Goal: Task Accomplishment & Management: Manage account settings

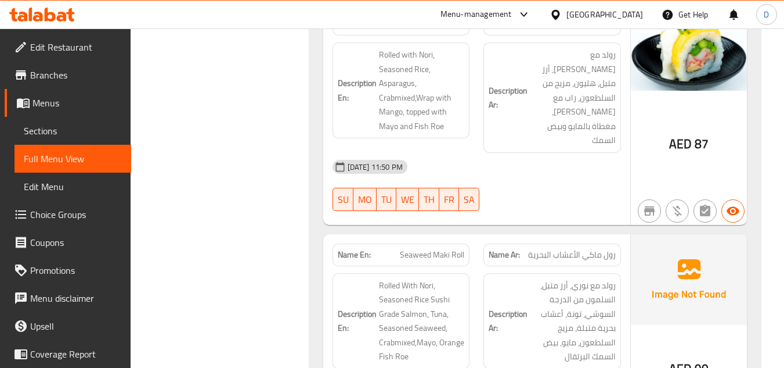
scroll to position [11003, 0]
click at [503, 10] on div "Menu-management" at bounding box center [476, 15] width 71 height 14
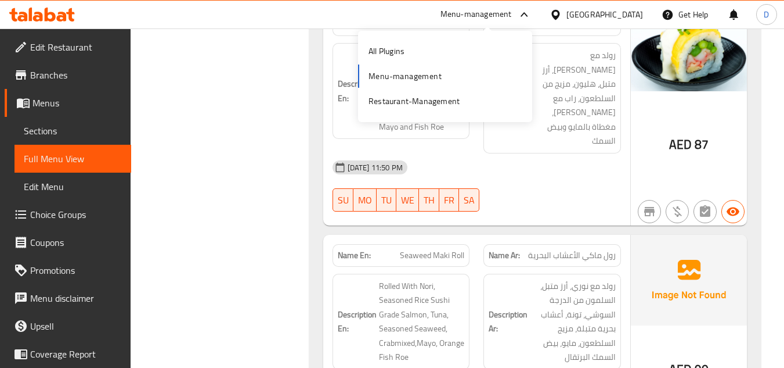
click at [488, 17] on div "Menu-management" at bounding box center [476, 15] width 71 height 14
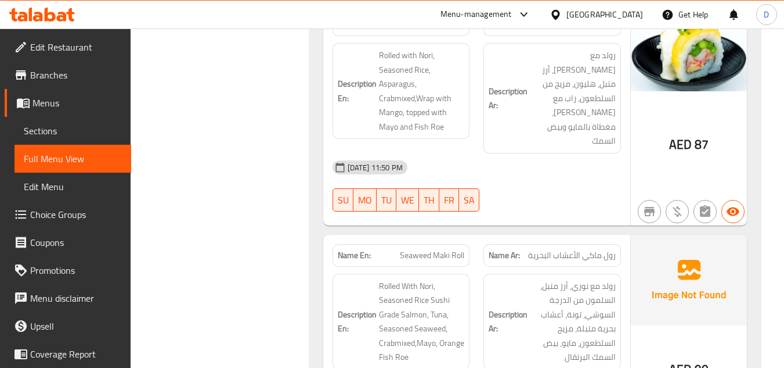
click at [50, 46] on span "Edit Restaurant" at bounding box center [76, 47] width 92 height 14
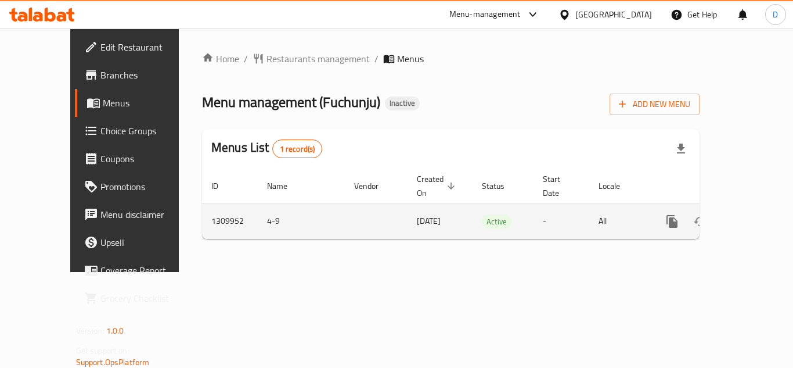
click at [755, 207] on link "enhanced table" at bounding box center [756, 221] width 28 height 28
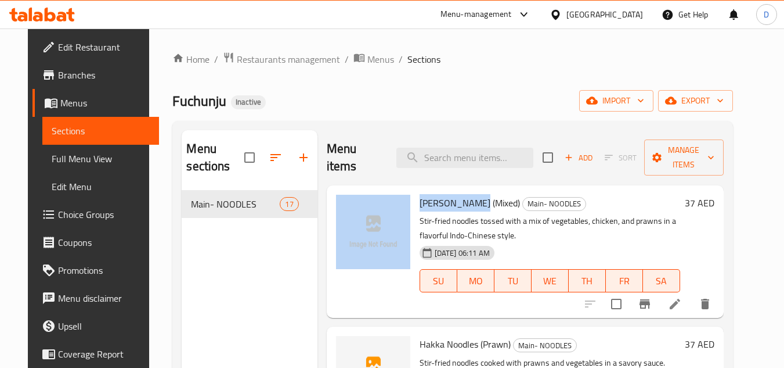
drag, startPoint x: 472, startPoint y: 204, endPoint x: 406, endPoint y: 204, distance: 66.2
click at [406, 204] on div "Hakka Noodles (Mixed) Main- NOODLES Stir-fried noodles tossed with a mix of veg…" at bounding box center [526, 251] width 388 height 123
copy div "Hakka Noodles"
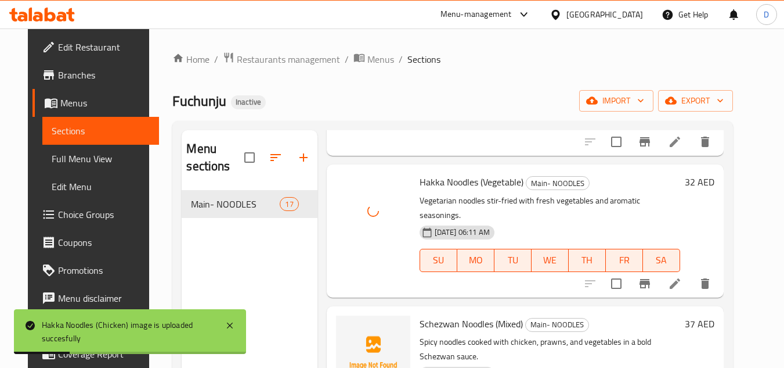
scroll to position [464, 0]
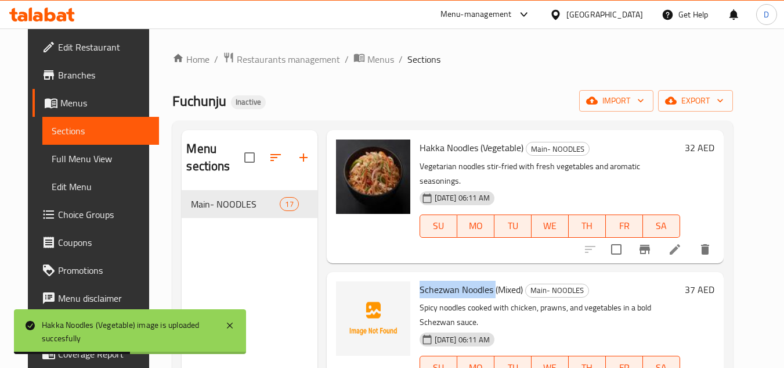
drag, startPoint x: 488, startPoint y: 261, endPoint x: 410, endPoint y: 260, distance: 77.8
click at [415, 276] on div "Schezwan Noodles (Mixed) Main- NOODLES Spicy noodles cooked with chicken, prawn…" at bounding box center [550, 337] width 270 height 123
copy span "Schezwan Noodles"
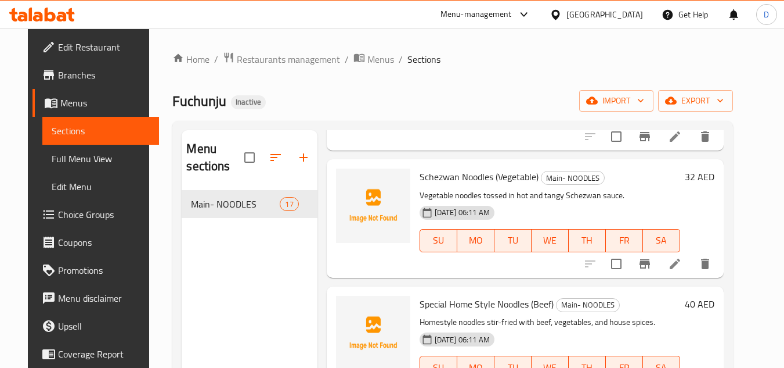
scroll to position [987, 0]
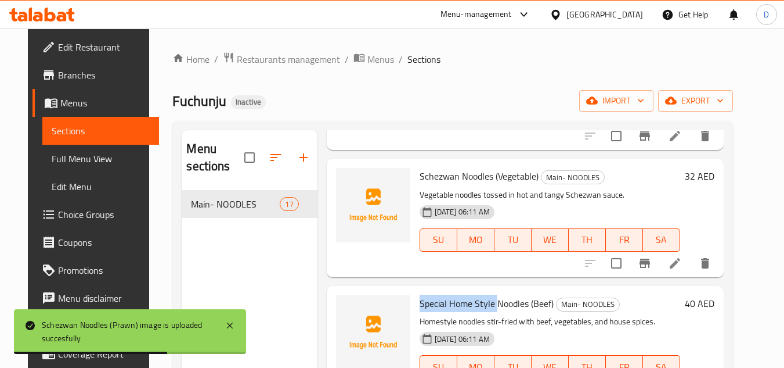
drag, startPoint x: 485, startPoint y: 260, endPoint x: 410, endPoint y: 256, distance: 75.0
click at [415, 290] on div "Special Home Style Noodles (Beef) Main- NOODLES Homestyle noodles stir-fried wi…" at bounding box center [550, 344] width 270 height 109
copy span "Special Home Style"
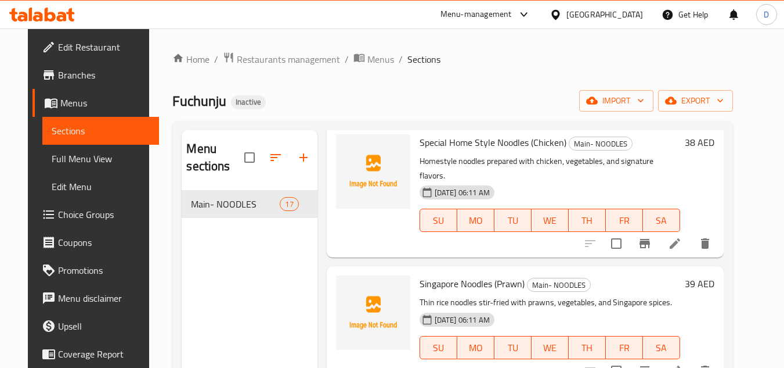
scroll to position [1277, 0]
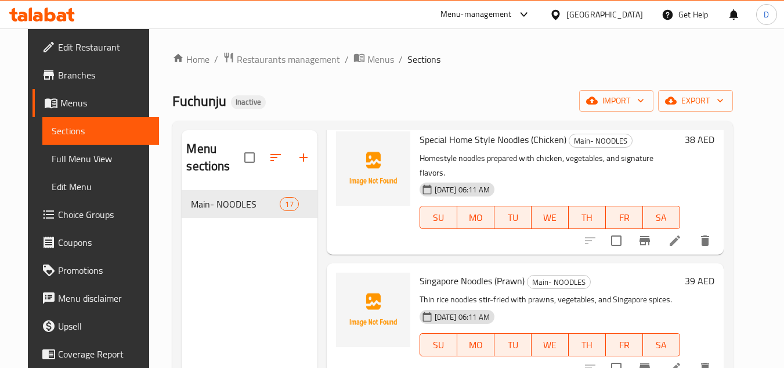
click at [431, 272] on span "Singapore Noodles (Prawn)" at bounding box center [472, 280] width 105 height 17
copy span "Singapore"
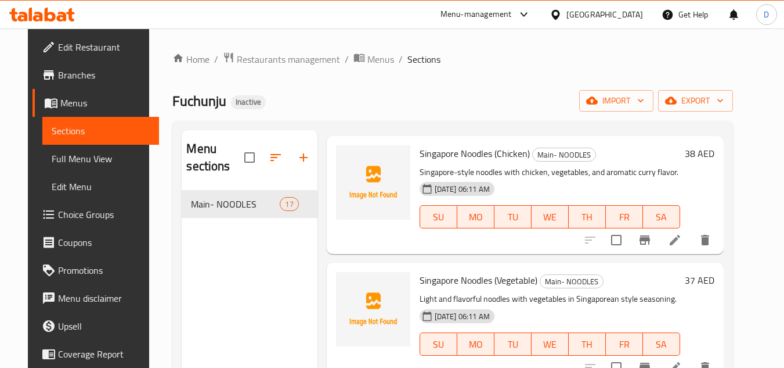
scroll to position [1568, 0]
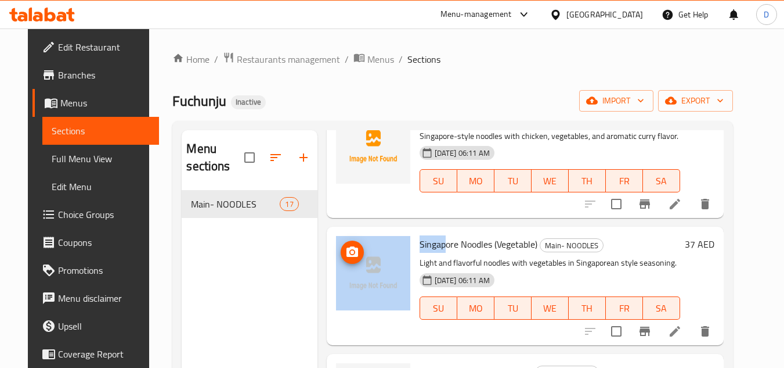
drag, startPoint x: 440, startPoint y: 183, endPoint x: 401, endPoint y: 190, distance: 39.5
click at [401, 231] on div "Singapore Noodles (Vegetable) Main- NOODLES Light and flavorful noodles with ve…" at bounding box center [526, 285] width 388 height 109
copy div "Singap"
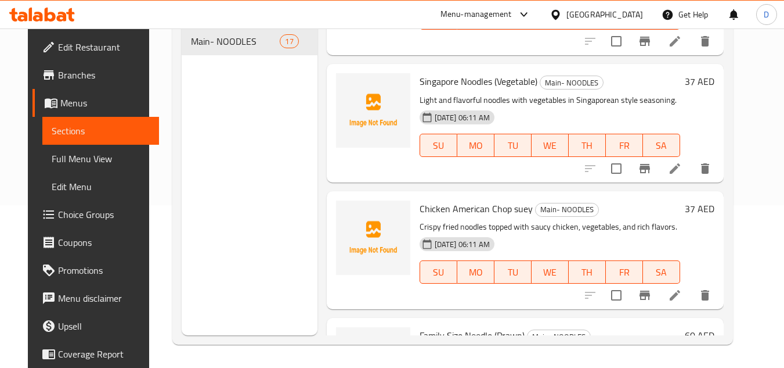
click at [461, 200] on span "Chicken American Chop suey" at bounding box center [476, 208] width 113 height 17
copy span "American"
click at [426, 326] on span "Family Size Noodle (Prawn)" at bounding box center [472, 334] width 105 height 17
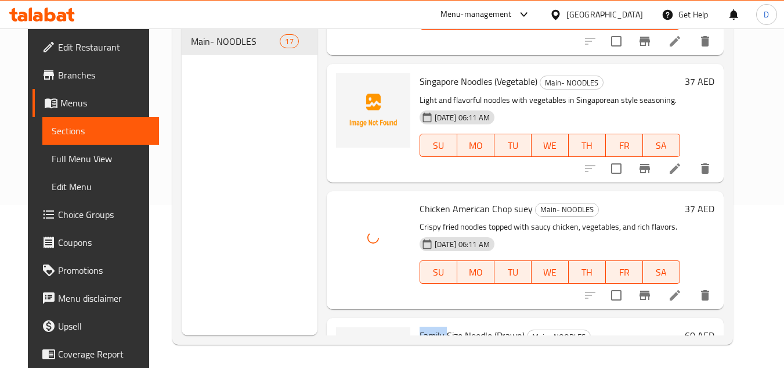
click at [426, 326] on span "Family Size Noodle (Prawn)" at bounding box center [472, 334] width 105 height 17
copy span "Family"
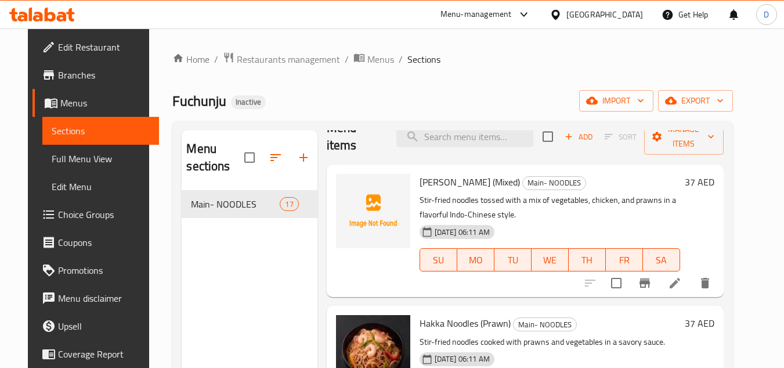
scroll to position [0, 0]
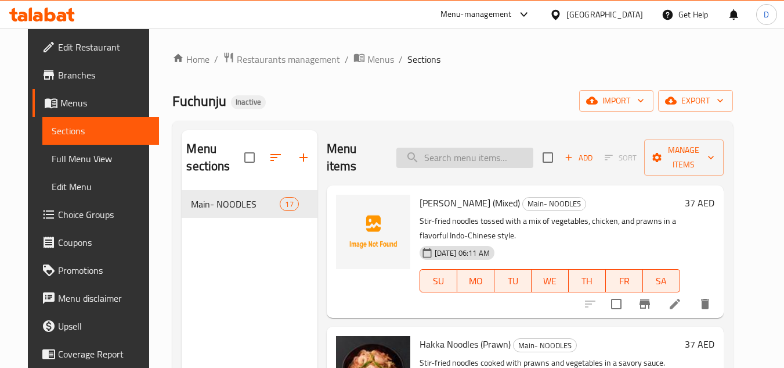
click at [477, 157] on input "search" at bounding box center [465, 157] width 137 height 20
paste input "PRAWN FRIED RICE_"
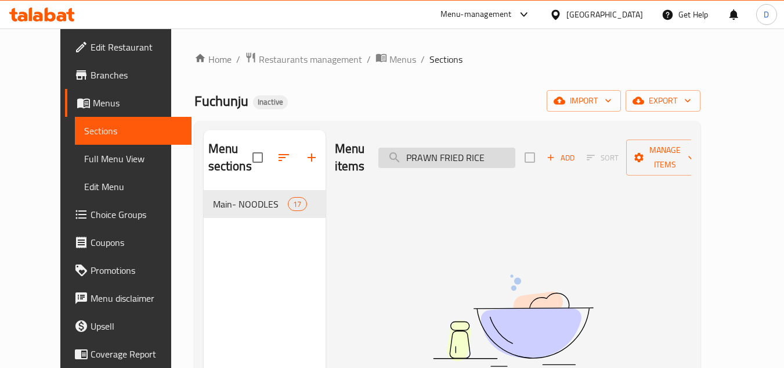
click at [502, 148] on input "PRAWN FRIED RICE" at bounding box center [447, 157] width 137 height 20
click at [478, 150] on input "PRAWN FRIED" at bounding box center [447, 157] width 137 height 20
type input "PRAWN"
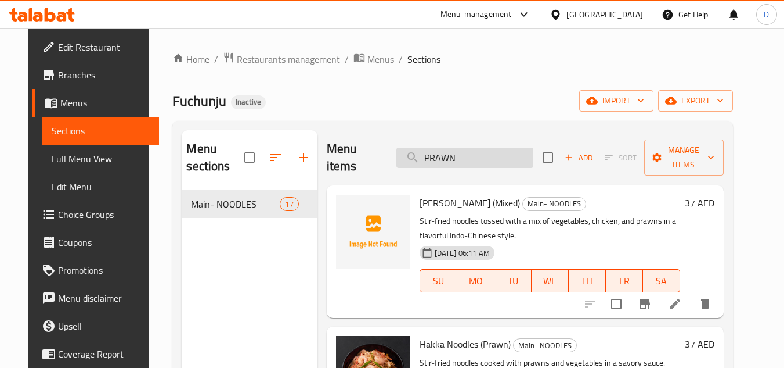
drag, startPoint x: 476, startPoint y: 156, endPoint x: 412, endPoint y: 165, distance: 65.1
click at [412, 165] on input "PRAWN" at bounding box center [465, 157] width 137 height 20
click at [465, 165] on input "search" at bounding box center [465, 157] width 137 height 20
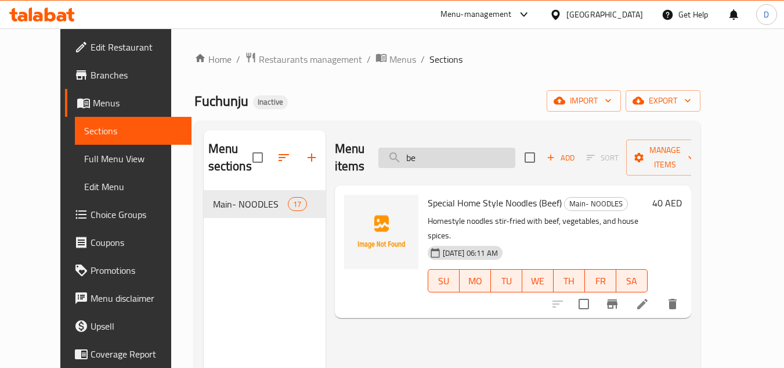
type input "b"
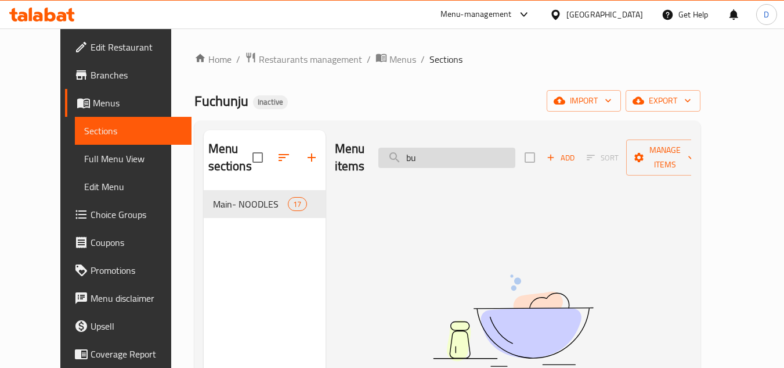
type input "b"
type input "c"
type input "s"
type input "c"
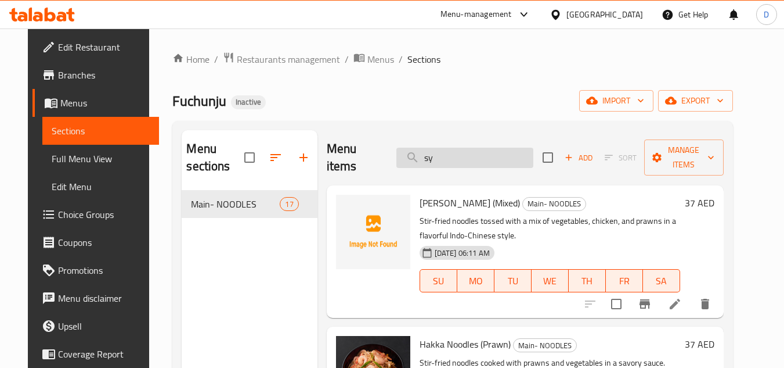
type input "s"
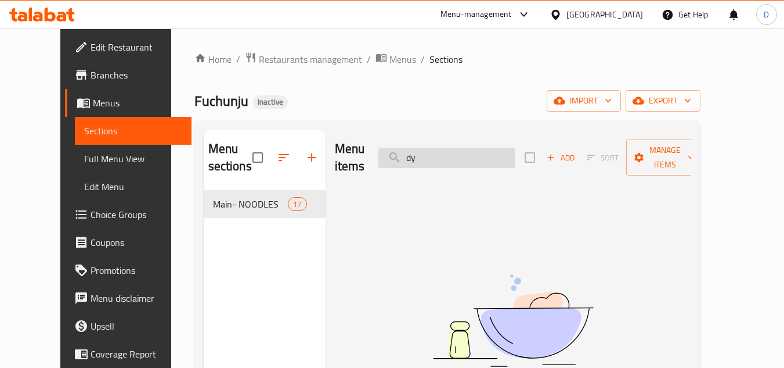
type input "d"
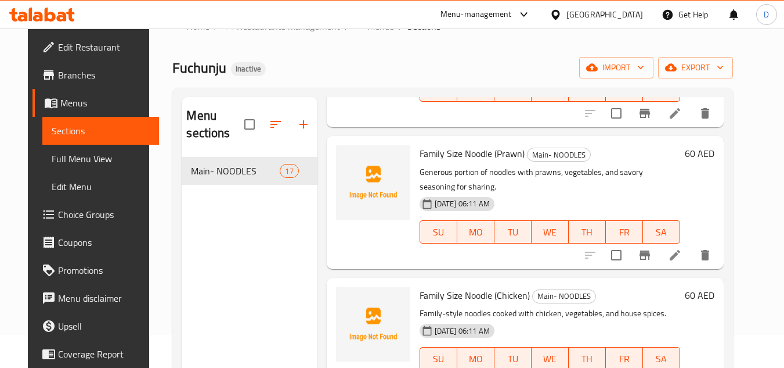
scroll to position [58, 0]
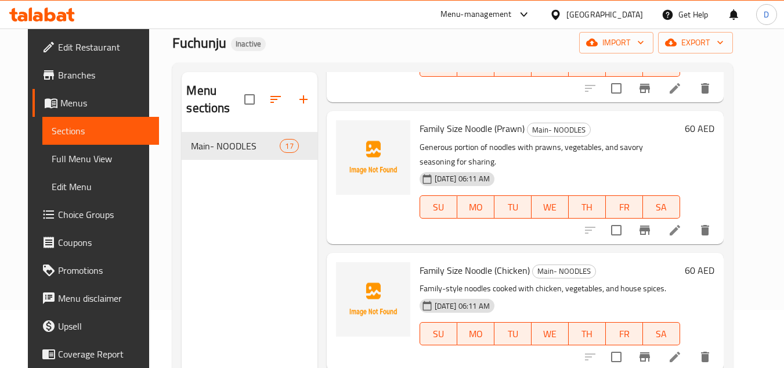
drag, startPoint x: 69, startPoint y: 164, endPoint x: 93, endPoint y: 162, distance: 25.1
click at [69, 164] on span "Full Menu View" at bounding box center [101, 159] width 98 height 14
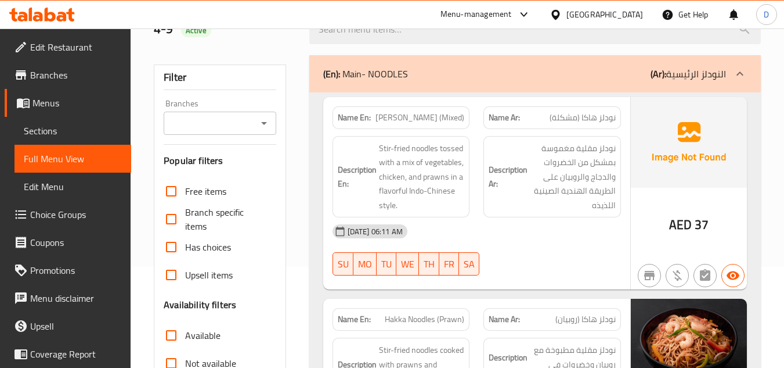
scroll to position [232, 0]
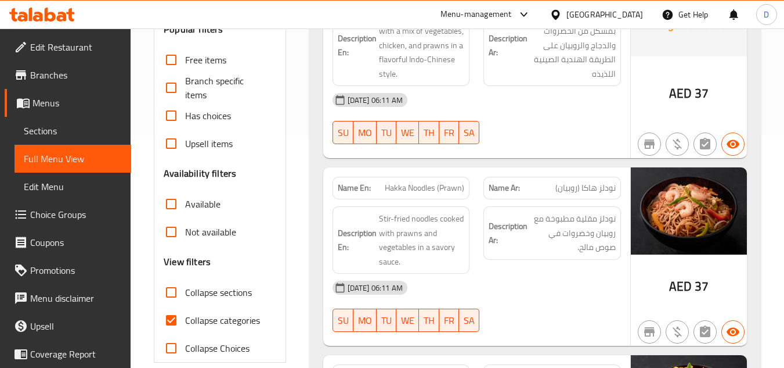
click at [173, 316] on input "Collapse categories" at bounding box center [171, 320] width 28 height 28
checkbox input "false"
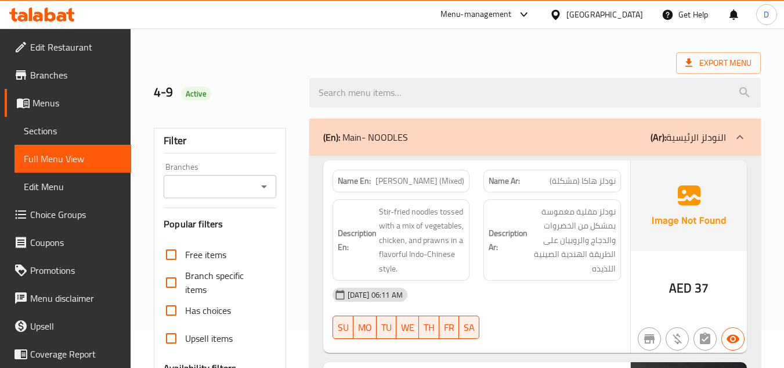
scroll to position [58, 0]
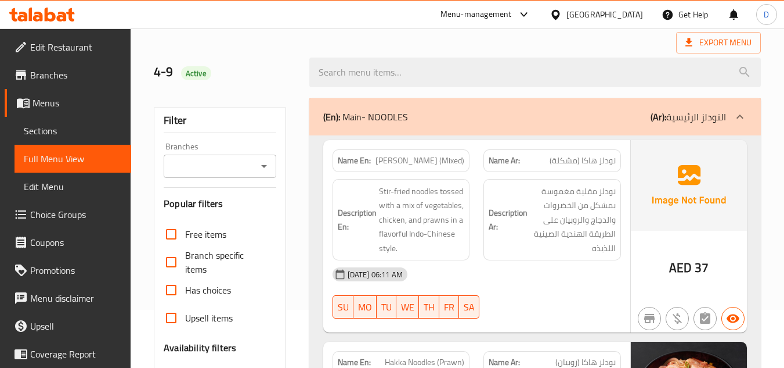
click at [43, 76] on span "Branches" at bounding box center [76, 75] width 92 height 14
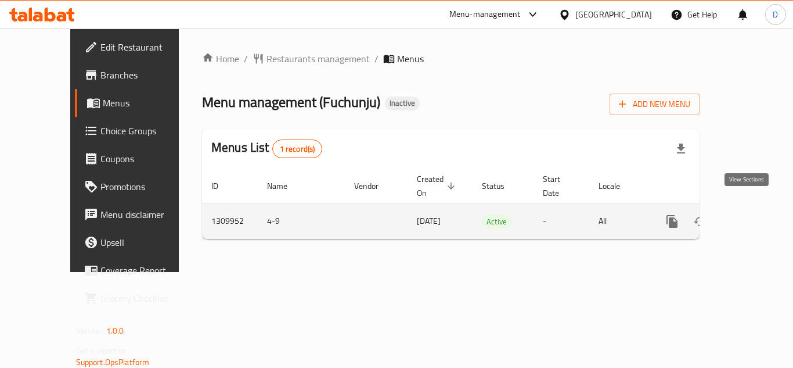
click at [752, 214] on icon "enhanced table" at bounding box center [756, 221] width 14 height 14
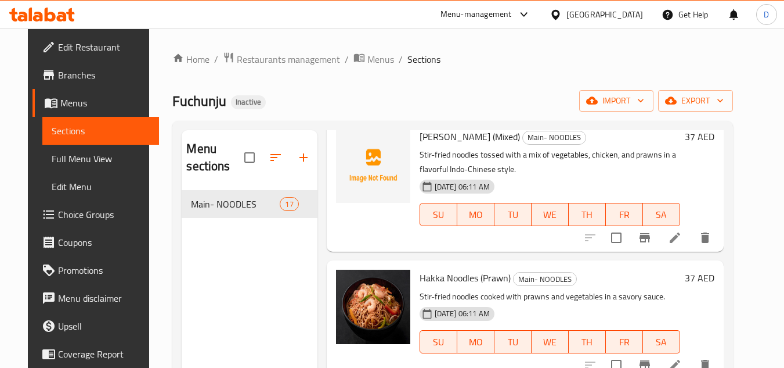
scroll to position [116, 0]
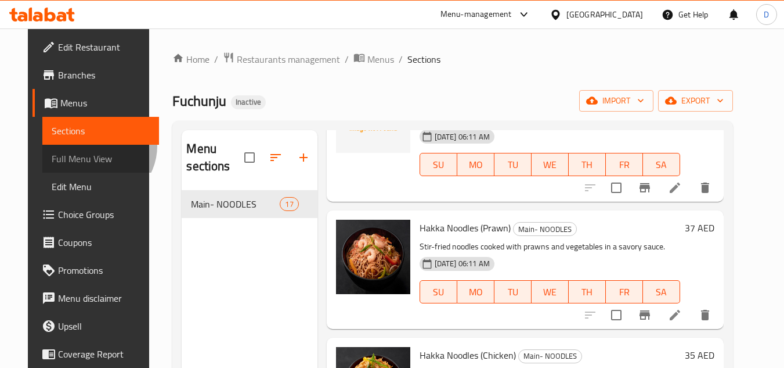
click at [68, 146] on link "Full Menu View" at bounding box center [100, 159] width 117 height 28
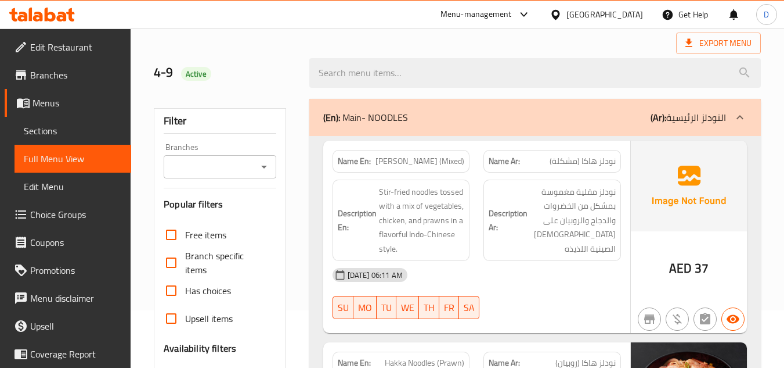
scroll to position [58, 0]
drag, startPoint x: 437, startPoint y: 163, endPoint x: 383, endPoint y: 158, distance: 54.2
click at [383, 158] on p "Name En: Hakka Noodles (Mixed)" at bounding box center [401, 160] width 127 height 12
copy span "Hakka Noodles"
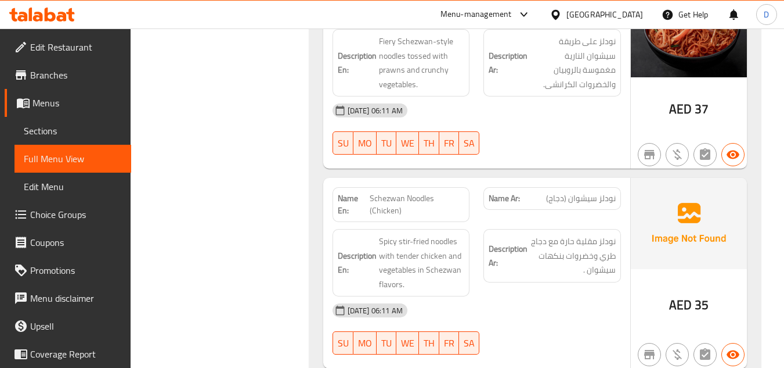
scroll to position [1161, 0]
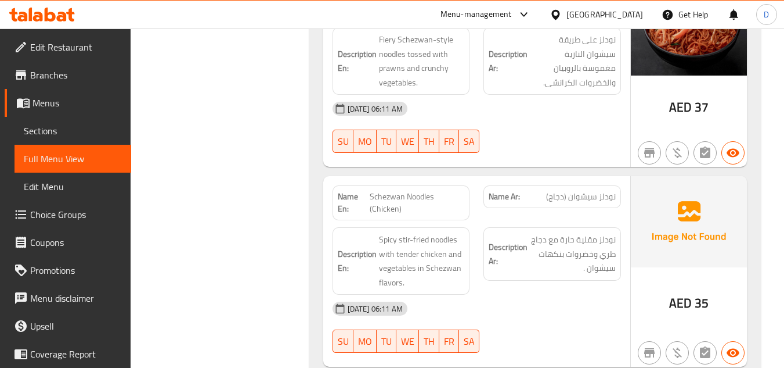
click at [414, 197] on span "Schezwan Noodles (Chicken)" at bounding box center [417, 202] width 95 height 24
copy span "o"
click at [425, 197] on span "Schezwan Noodles (Chicken)" at bounding box center [417, 202] width 95 height 24
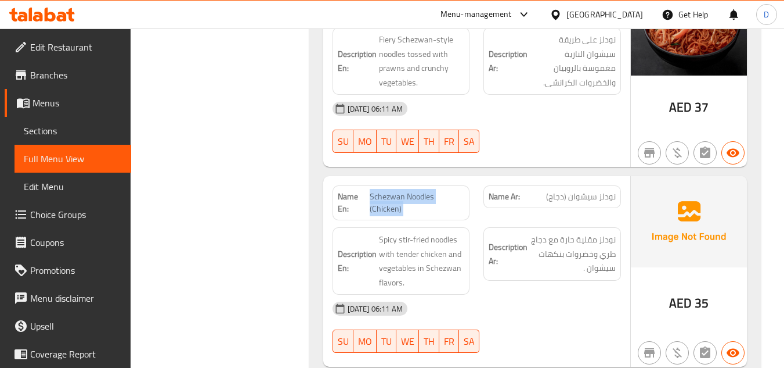
click at [425, 197] on span "Schezwan Noodles (Chicken)" at bounding box center [417, 202] width 95 height 24
copy span "Schezwan Noodles (Chicken)"
click at [45, 124] on span "Sections" at bounding box center [73, 131] width 98 height 14
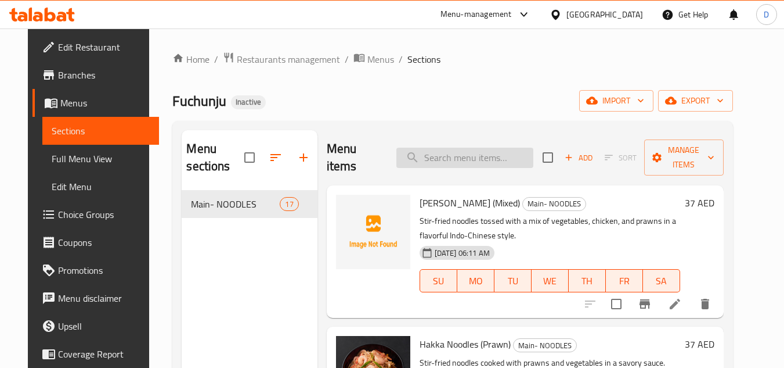
click at [488, 150] on input "search" at bounding box center [465, 157] width 137 height 20
paste input "Schezwan Noodles (Chicken)"
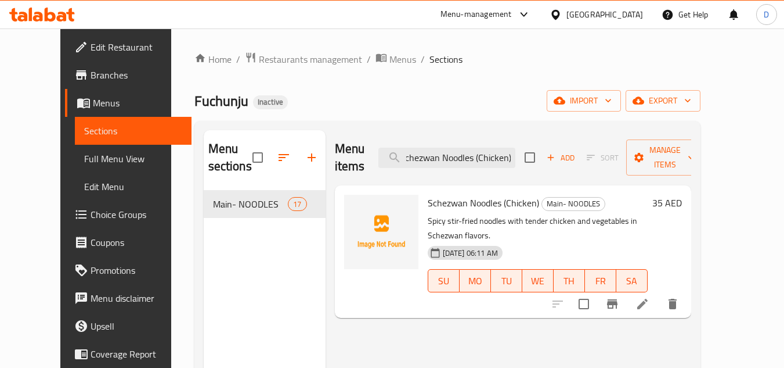
type input "Schezwan Noodles (Chicken)"
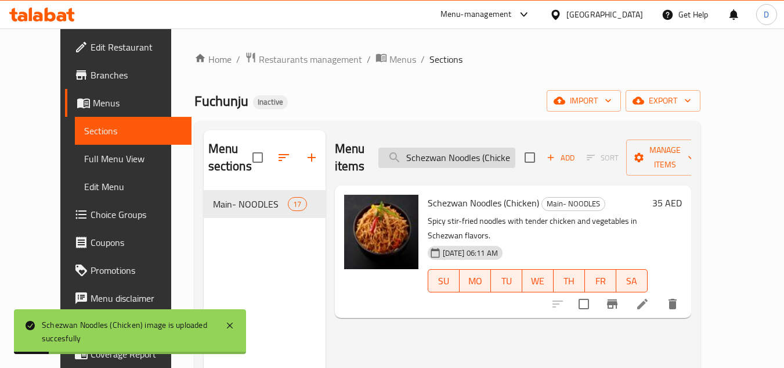
click at [474, 150] on input "Schezwan Noodles (Chicken)" at bounding box center [447, 157] width 137 height 20
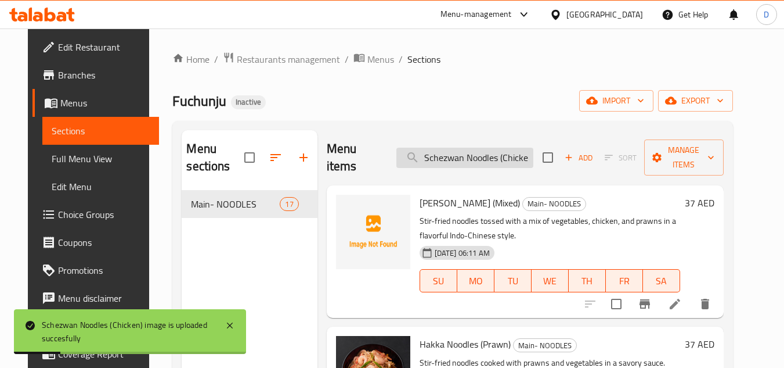
click at [474, 150] on input "Schezwan Noodles (Chicken)" at bounding box center [465, 157] width 137 height 20
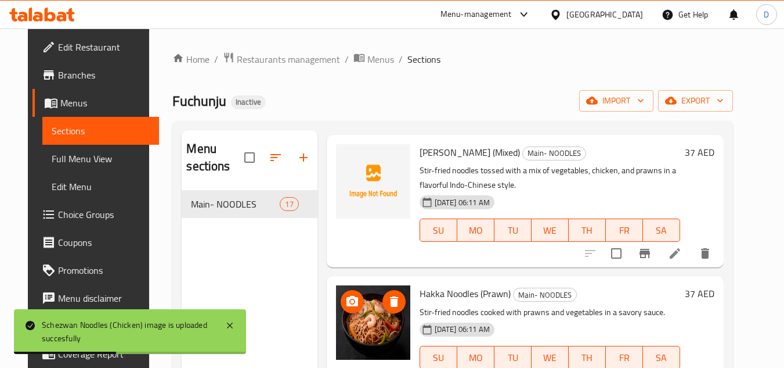
scroll to position [232, 0]
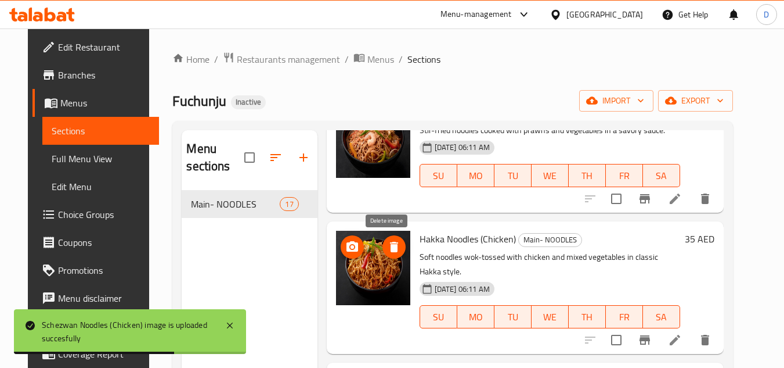
click at [387, 240] on icon "delete image" at bounding box center [394, 247] width 14 height 14
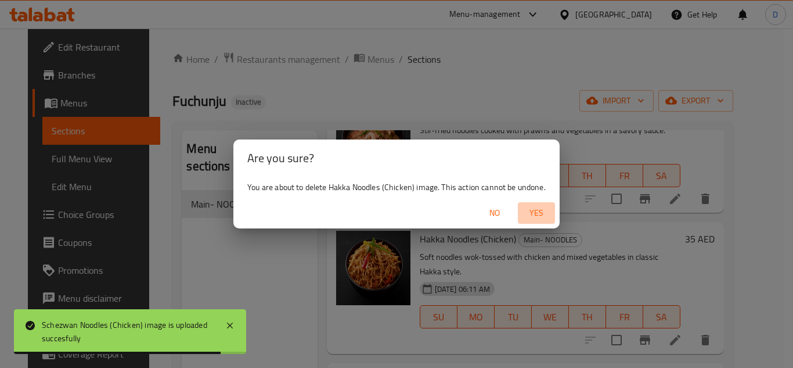
click at [543, 207] on span "Yes" at bounding box center [537, 213] width 28 height 15
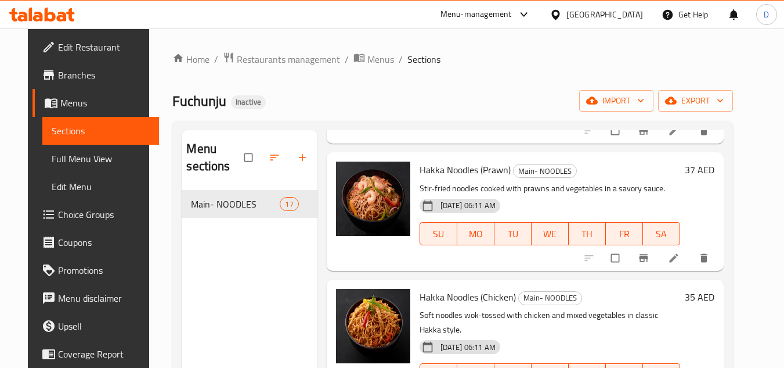
scroll to position [232, 0]
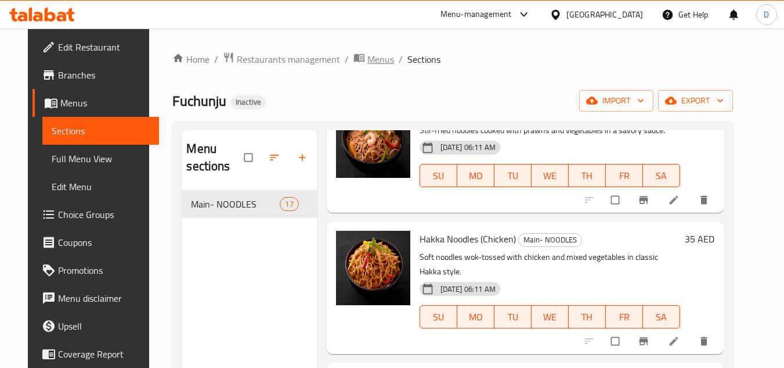
click at [368, 56] on span "Menus" at bounding box center [381, 59] width 27 height 14
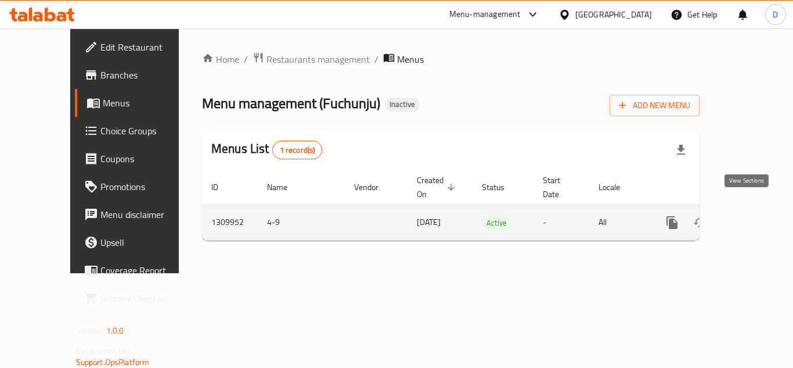
click at [749, 215] on icon "enhanced table" at bounding box center [756, 222] width 14 height 14
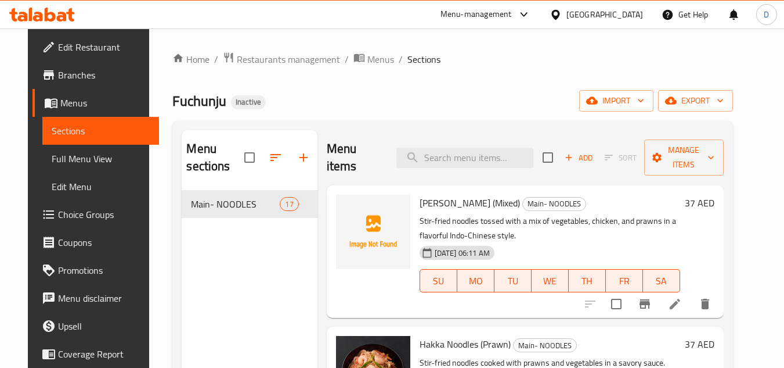
click at [60, 157] on span "Full Menu View" at bounding box center [101, 159] width 98 height 14
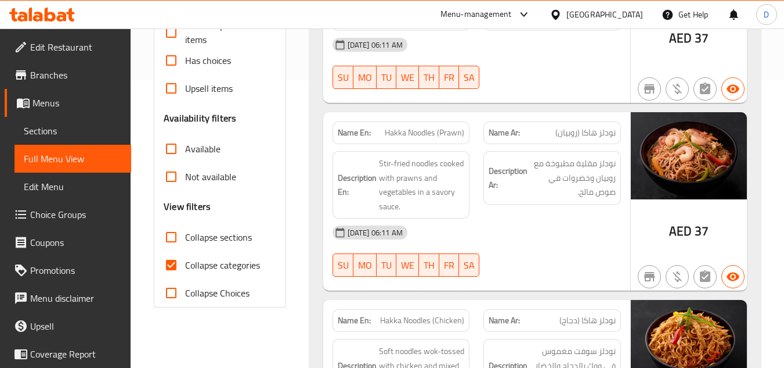
scroll to position [290, 0]
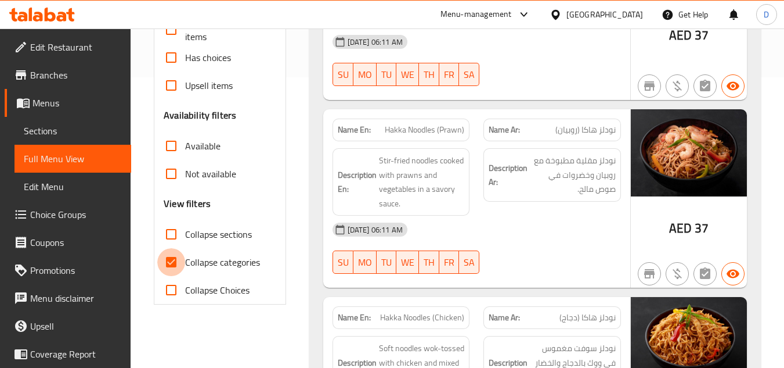
click at [172, 254] on input "Collapse categories" at bounding box center [171, 262] width 28 height 28
checkbox input "false"
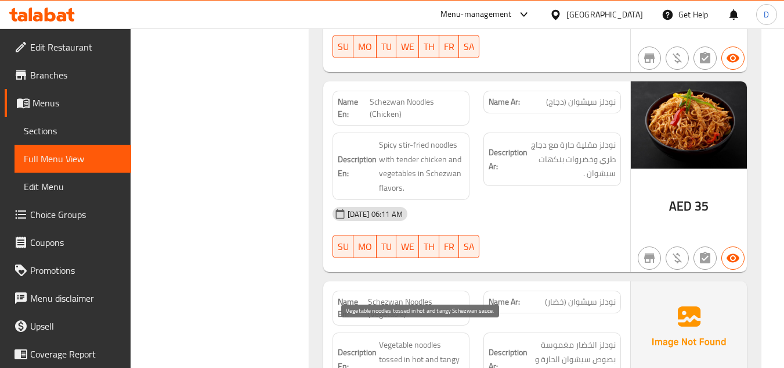
scroll to position [1393, 0]
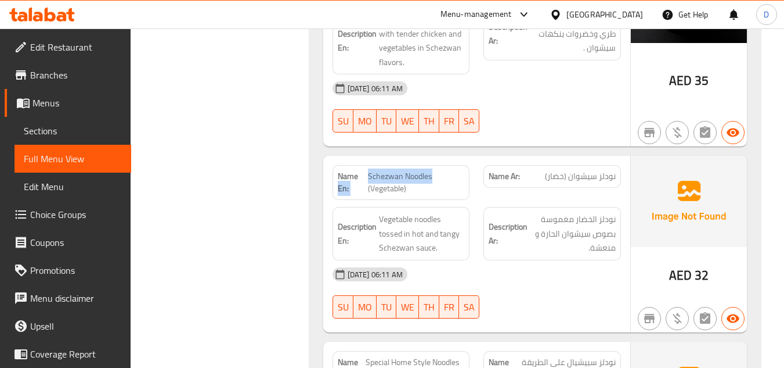
drag, startPoint x: 363, startPoint y: 164, endPoint x: 431, endPoint y: 164, distance: 67.9
click at [431, 170] on p "Name En: Schezwan Noodles (Vegetable)" at bounding box center [401, 182] width 127 height 24
click at [434, 170] on span "Schezwan Noodles (Vegetable)" at bounding box center [416, 182] width 96 height 24
drag, startPoint x: 431, startPoint y: 163, endPoint x: 369, endPoint y: 159, distance: 61.7
click at [369, 170] on span "Schezwan Noodles (Vegetable)" at bounding box center [416, 182] width 96 height 24
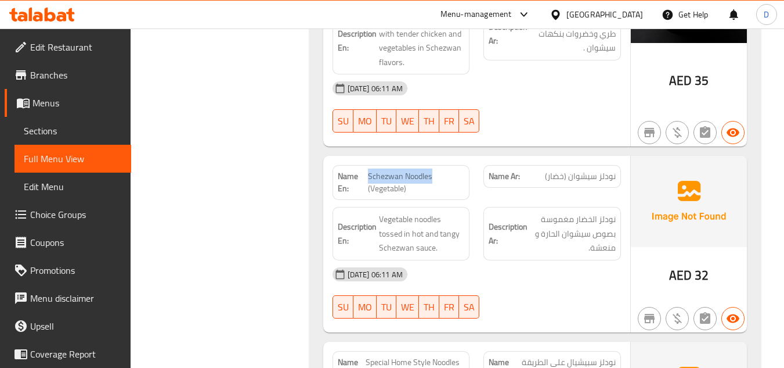
copy span "Schezwan Noodles"
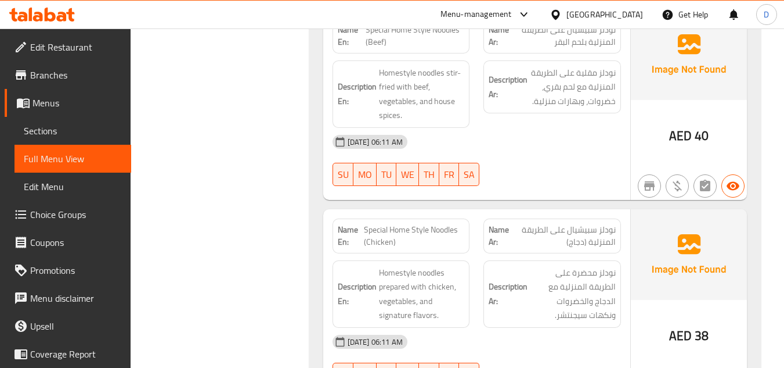
scroll to position [1800, 0]
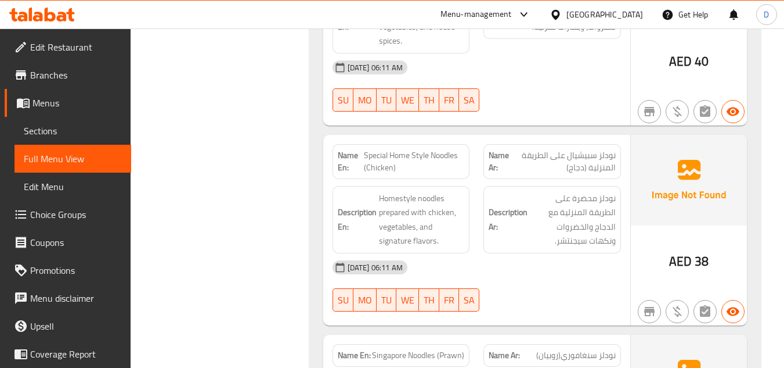
click at [381, 157] on span "Special Home Style Noodles (Chicken)" at bounding box center [414, 161] width 101 height 24
copy span "Chicken"
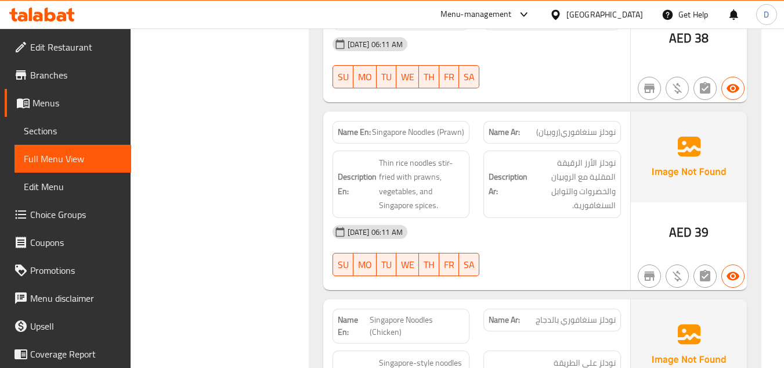
scroll to position [2032, 0]
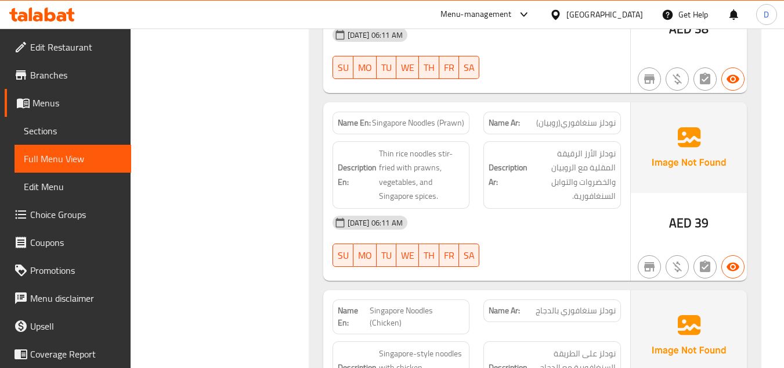
click at [396, 117] on span "Singapore Noodles (Prawn)" at bounding box center [418, 123] width 92 height 12
copy span "Singapore"
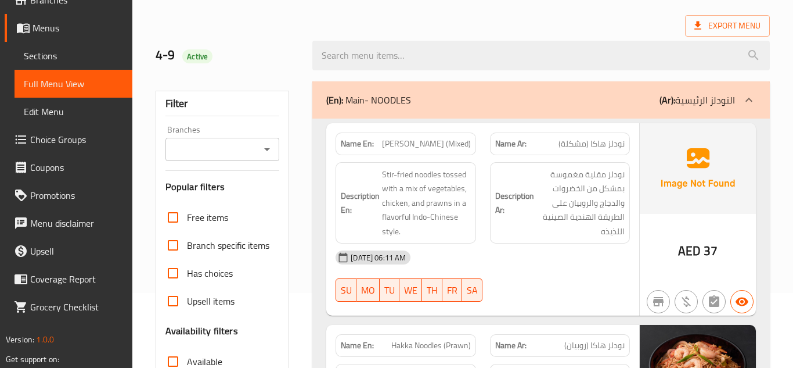
scroll to position [0, 0]
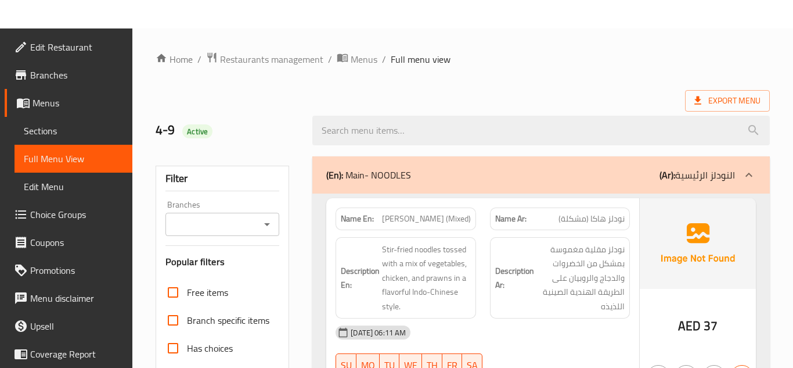
click at [94, 132] on span "Sections" at bounding box center [73, 131] width 99 height 14
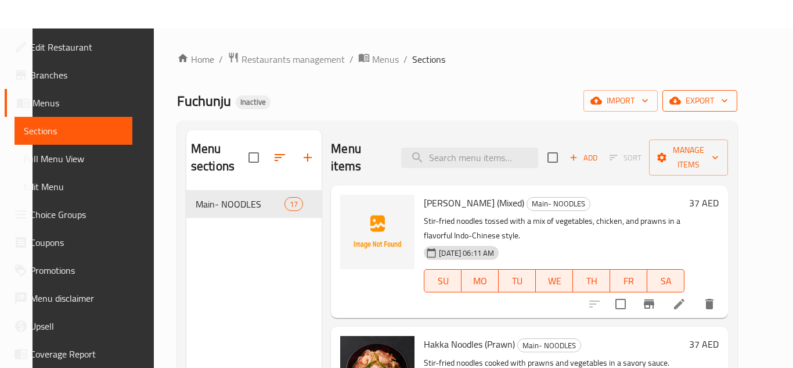
click at [720, 96] on span "export" at bounding box center [700, 100] width 56 height 15
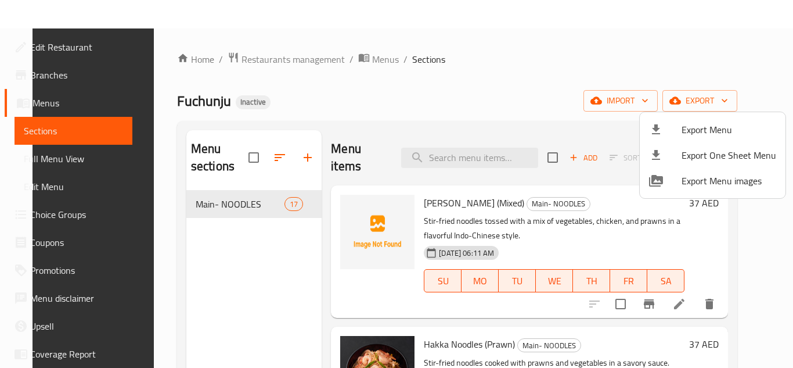
click at [671, 126] on div at bounding box center [665, 130] width 33 height 14
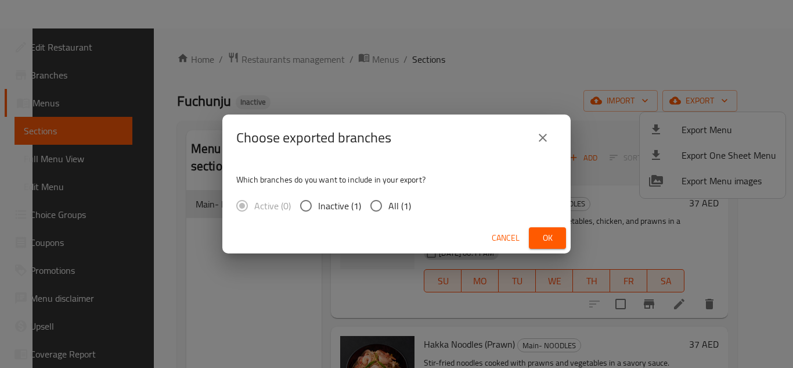
click at [396, 204] on span "All (1)" at bounding box center [399, 206] width 23 height 14
click at [388, 204] on input "All (1)" at bounding box center [376, 205] width 24 height 24
radio input "true"
click at [544, 236] on span "Ok" at bounding box center [547, 238] width 19 height 15
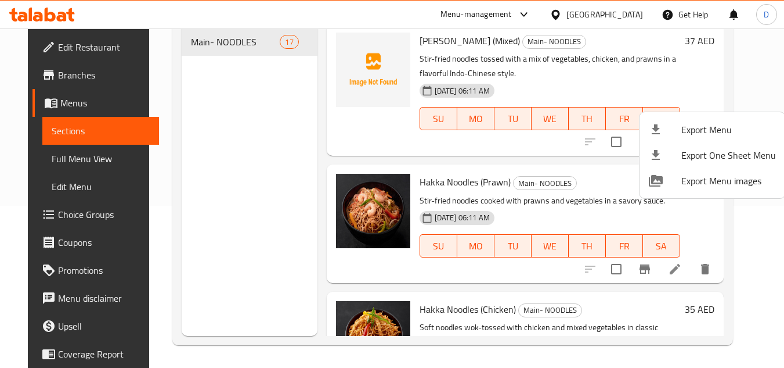
scroll to position [163, 0]
click at [298, 256] on div at bounding box center [392, 184] width 784 height 368
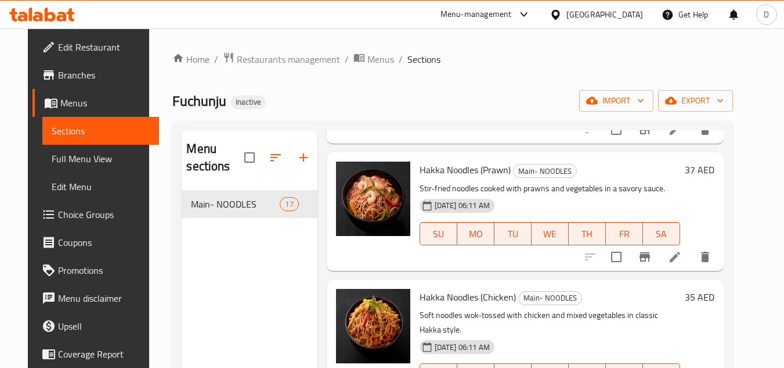
scroll to position [290, 0]
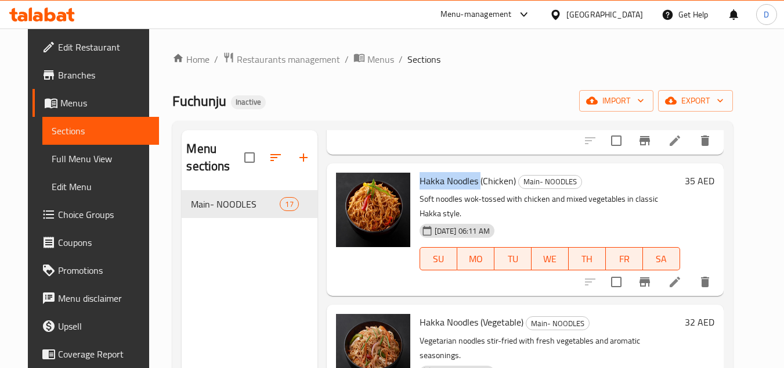
drag, startPoint x: 473, startPoint y: 181, endPoint x: 411, endPoint y: 181, distance: 61.5
click at [415, 181] on div "Hakka Noodles (Chicken) Main- NOODLES Soft noodles wok-tossed with chicken and …" at bounding box center [550, 229] width 270 height 123
copy span "Hakka Noodles"
click at [368, 59] on span "Menus" at bounding box center [381, 59] width 27 height 14
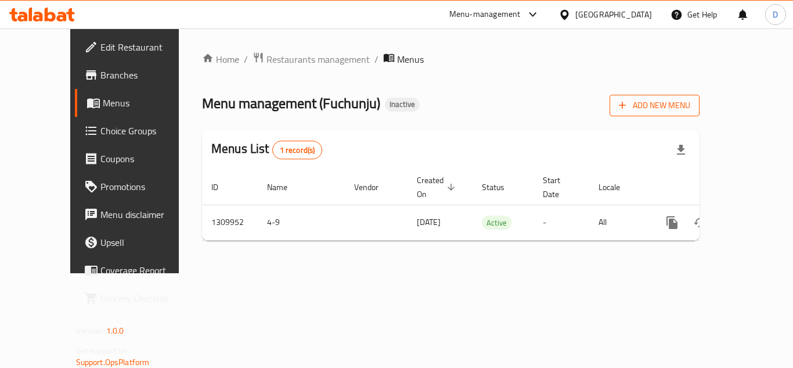
click at [690, 109] on span "Add New Menu" at bounding box center [654, 105] width 71 height 15
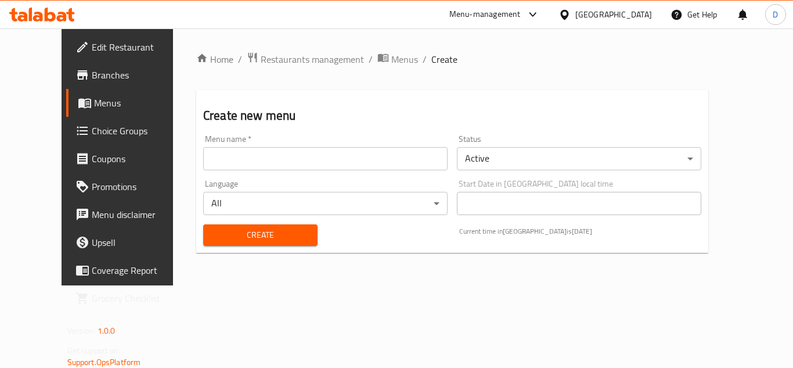
click at [207, 155] on input "text" at bounding box center [325, 158] width 244 height 23
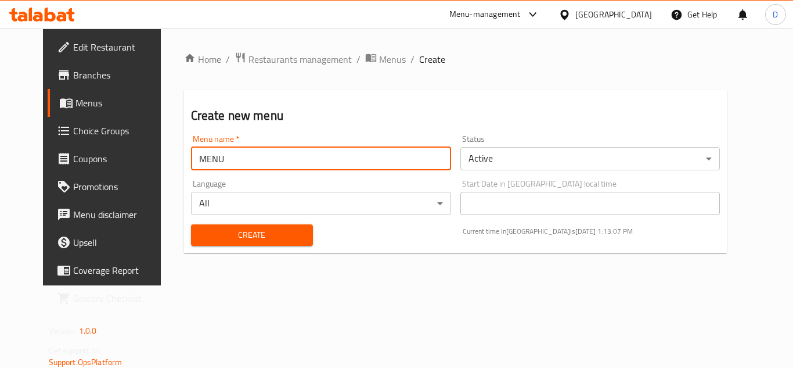
type input "MENU"
click at [262, 237] on span "Create" at bounding box center [251, 235] width 103 height 15
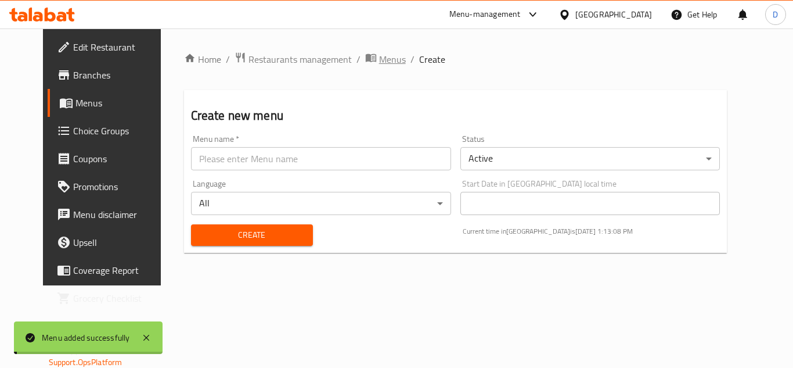
click at [379, 58] on span "Menus" at bounding box center [392, 59] width 27 height 14
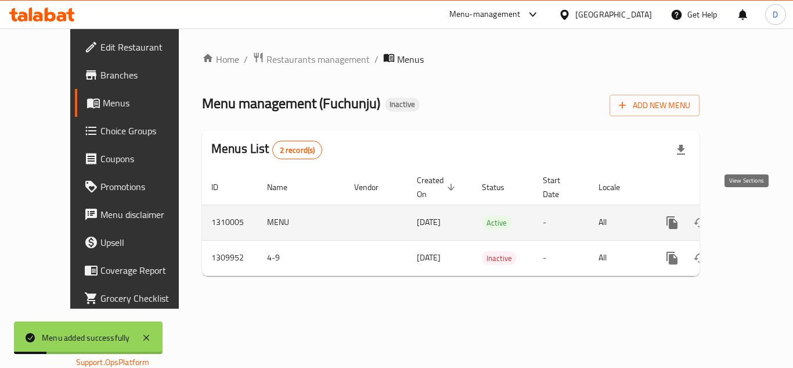
click at [751, 217] on icon "enhanced table" at bounding box center [756, 222] width 10 height 10
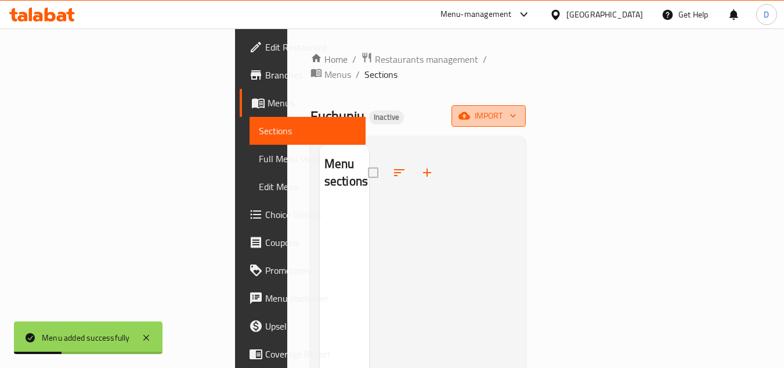
click at [517, 109] on span "import" at bounding box center [489, 116] width 56 height 15
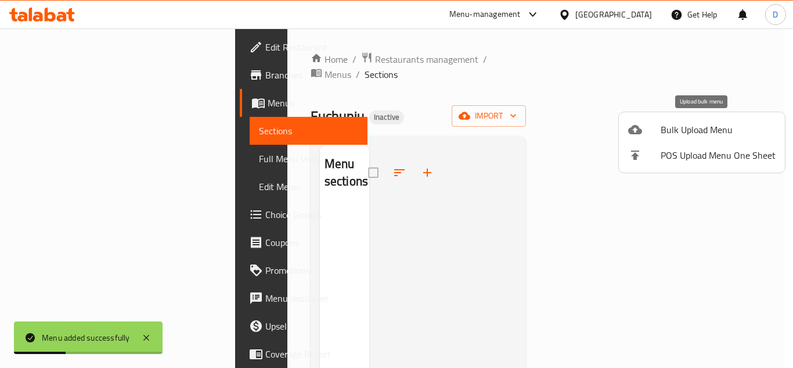
click at [674, 129] on span "Bulk Upload Menu" at bounding box center [718, 130] width 115 height 14
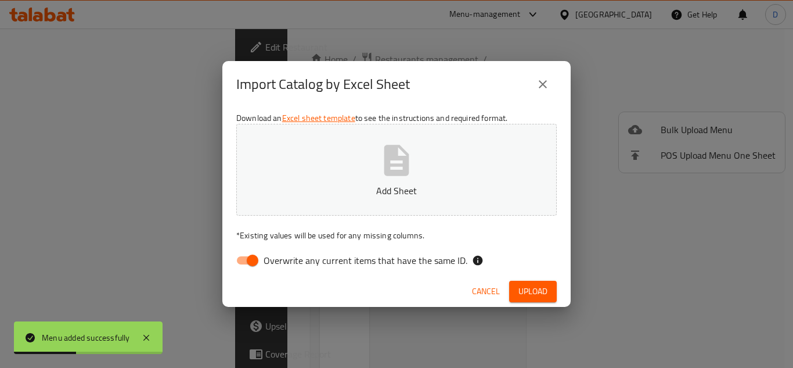
click at [337, 258] on span "Overwrite any current items that have the same ID." at bounding box center [366, 260] width 204 height 14
click at [286, 258] on input "Overwrite any current items that have the same ID." at bounding box center [252, 260] width 66 height 22
checkbox input "false"
click at [519, 294] on span "Upload" at bounding box center [532, 291] width 29 height 15
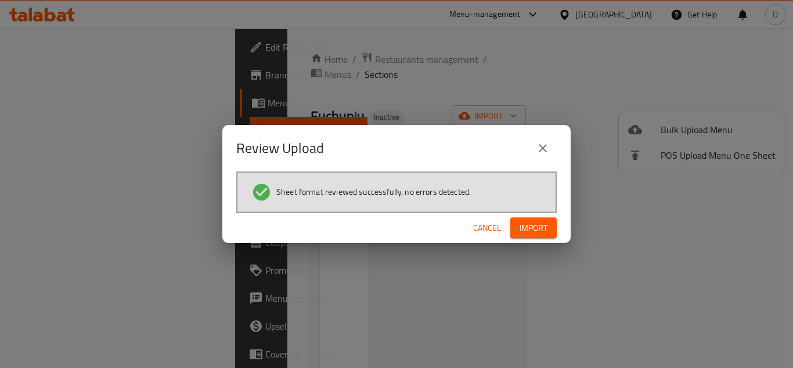
click at [538, 226] on span "Import" at bounding box center [534, 228] width 28 height 15
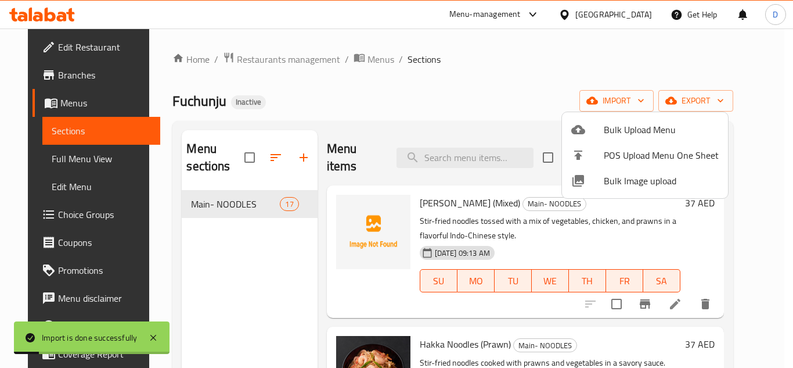
click at [20, 160] on div at bounding box center [396, 184] width 793 height 368
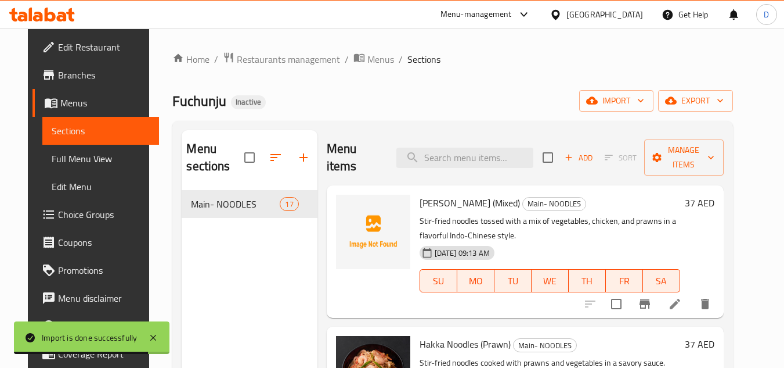
click at [64, 167] on link "Full Menu View" at bounding box center [100, 159] width 117 height 28
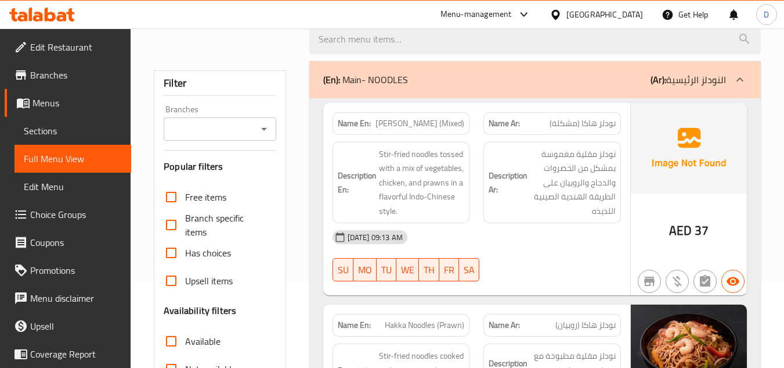
scroll to position [232, 0]
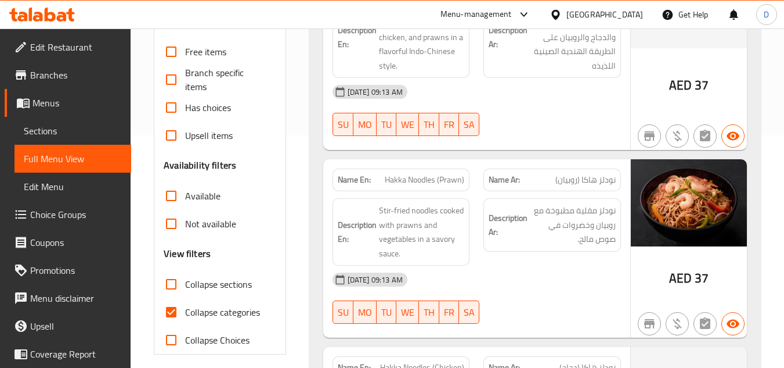
click at [212, 311] on span "Collapse categories" at bounding box center [222, 312] width 75 height 14
click at [185, 311] on input "Collapse categories" at bounding box center [171, 312] width 28 height 28
checkbox input "false"
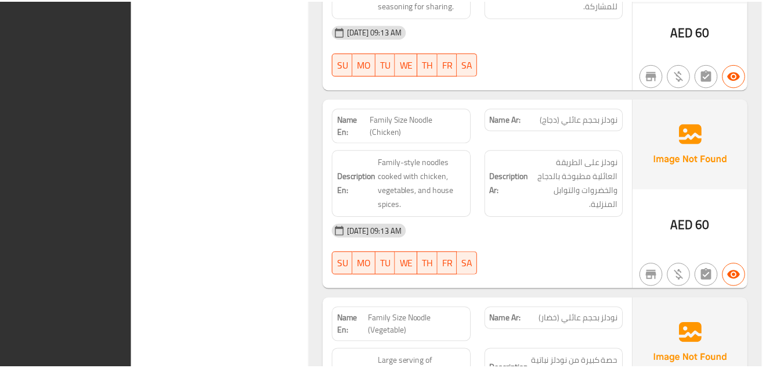
scroll to position [3143, 0]
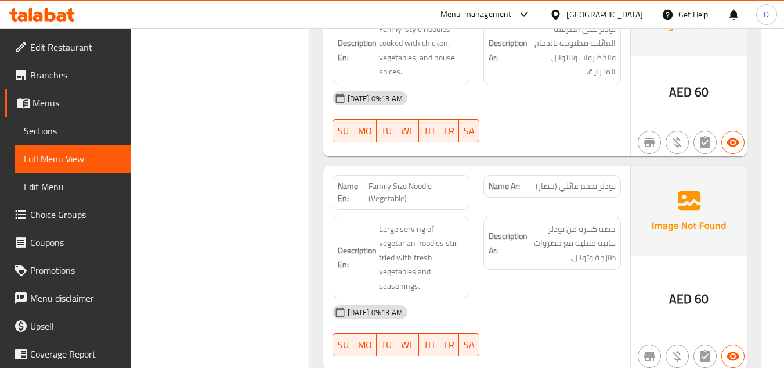
click at [52, 54] on span "Edit Restaurant" at bounding box center [76, 47] width 92 height 14
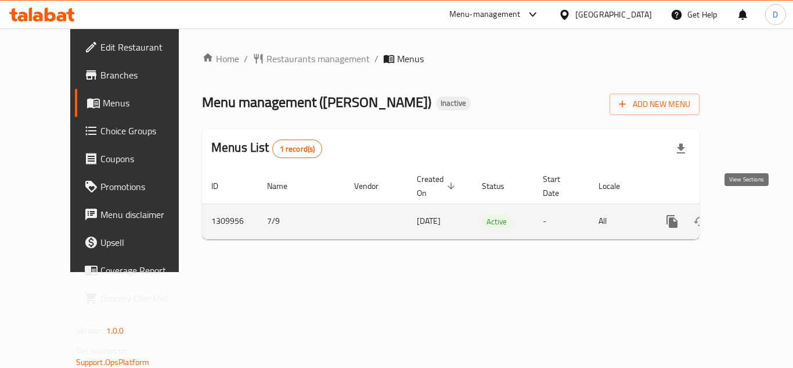
click at [751, 216] on icon "enhanced table" at bounding box center [756, 221] width 10 height 10
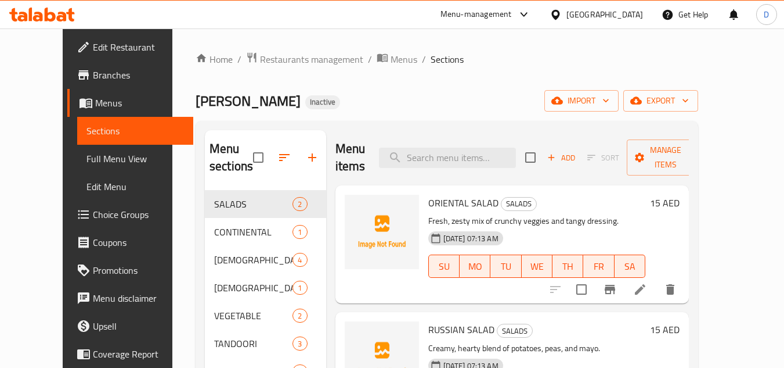
click at [434, 194] on span "ORIENTAL SALAD" at bounding box center [463, 202] width 70 height 17
copy span "ORIENTAL"
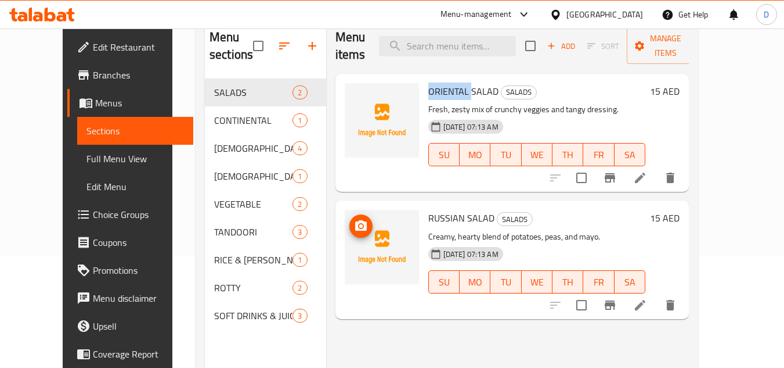
scroll to position [116, 0]
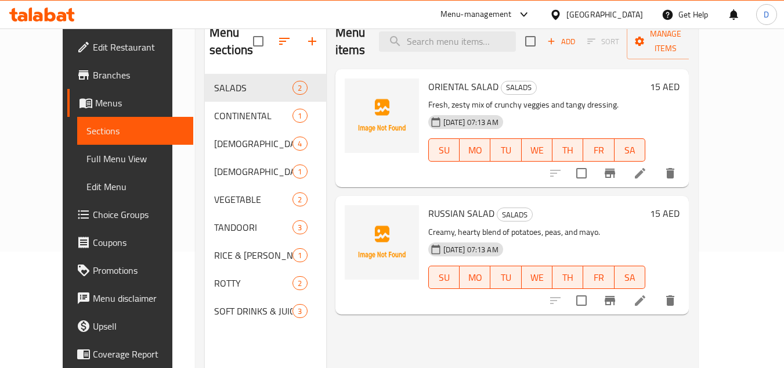
click at [432, 204] on span "RUSSIAN SALAD" at bounding box center [461, 212] width 66 height 17
click at [466, 204] on span "RUSSIAN SALAD" at bounding box center [461, 212] width 66 height 17
copy h6 "SALAD"
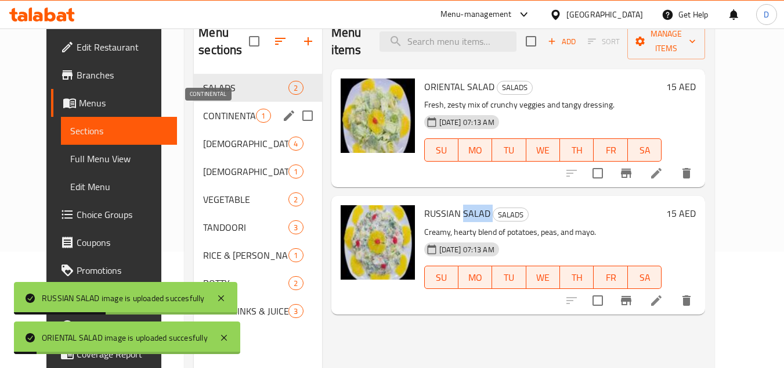
click at [203, 120] on span "CONTINENTAL" at bounding box center [229, 116] width 53 height 14
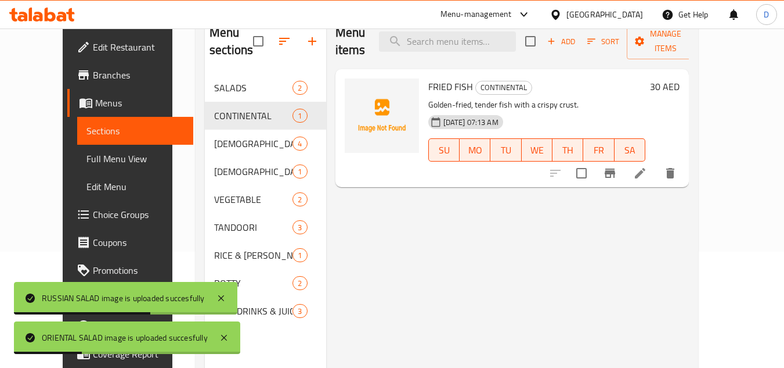
click at [428, 78] on span "FRIED FISH" at bounding box center [450, 86] width 45 height 17
copy h6 "FRIED FISH"
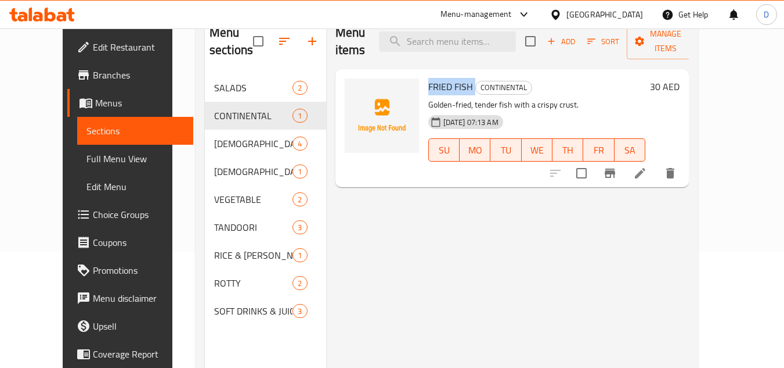
click at [437, 78] on span "FRIED FISH" at bounding box center [450, 86] width 45 height 17
click at [507, 178] on div "Menu items Add Sort Manage items FRIED FISH CONTINENTAL Golden-fried, tender fi…" at bounding box center [507, 198] width 363 height 368
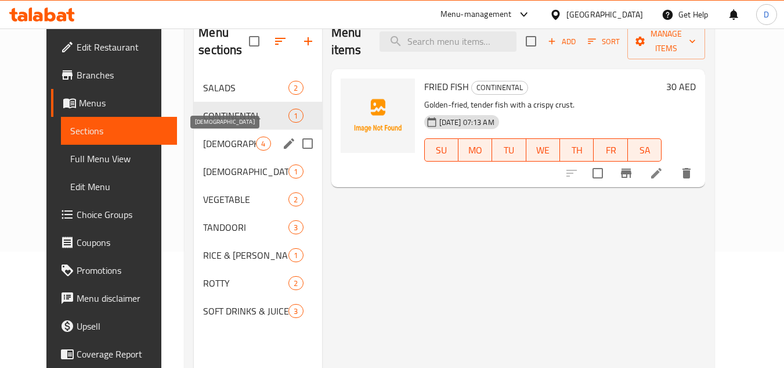
click at [203, 139] on span "[DEMOGRAPHIC_DATA]" at bounding box center [229, 143] width 53 height 14
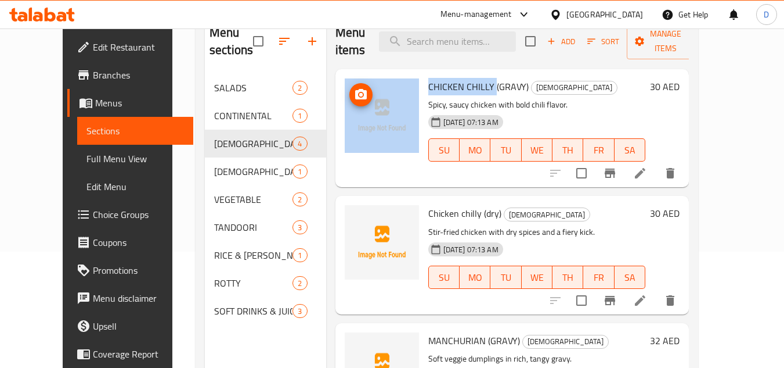
drag, startPoint x: 423, startPoint y: 86, endPoint x: 391, endPoint y: 83, distance: 32.1
click at [391, 83] on div "CHICKEN CHILLY (GRAVY) CHINEESE Spicy, saucy chicken with bold chili flavor. [D…" at bounding box center [512, 128] width 345 height 109
copy div "CHICKEN CHILLY"
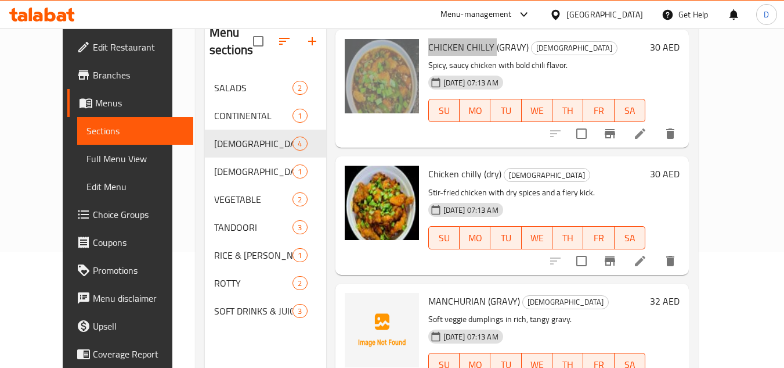
scroll to position [116, 0]
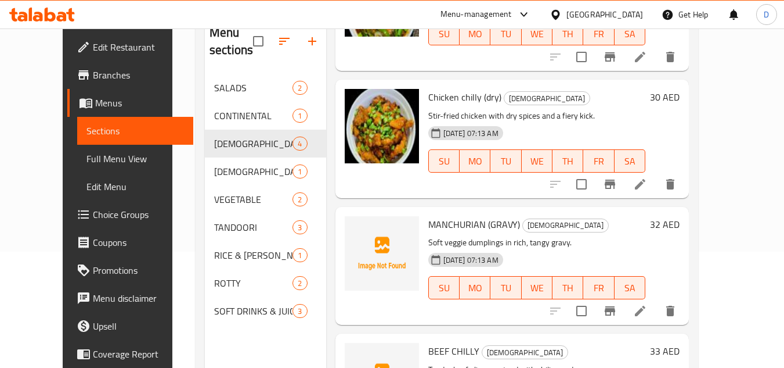
click at [454, 225] on span "MANCHURIAN (GRAVY)" at bounding box center [474, 223] width 92 height 17
copy span "MANCHURIAN"
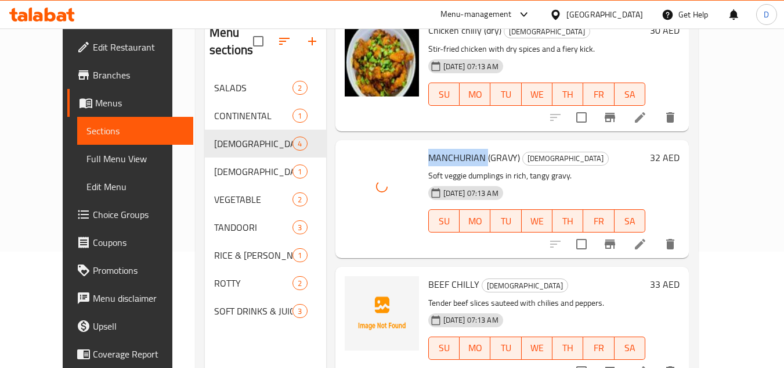
scroll to position [186, 0]
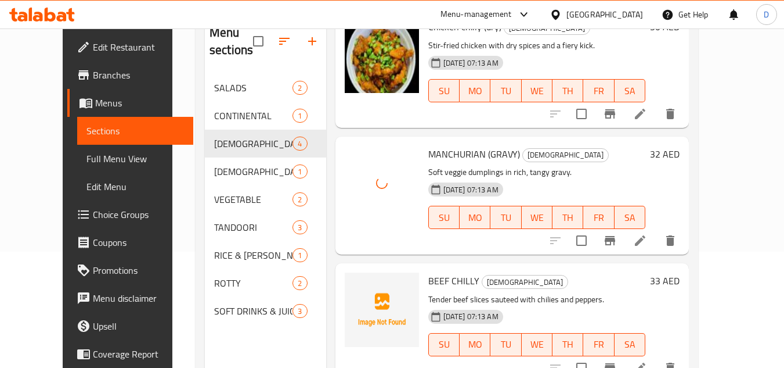
click at [428, 284] on span "BEEF CHILLY" at bounding box center [453, 280] width 51 height 17
copy span "BEEF"
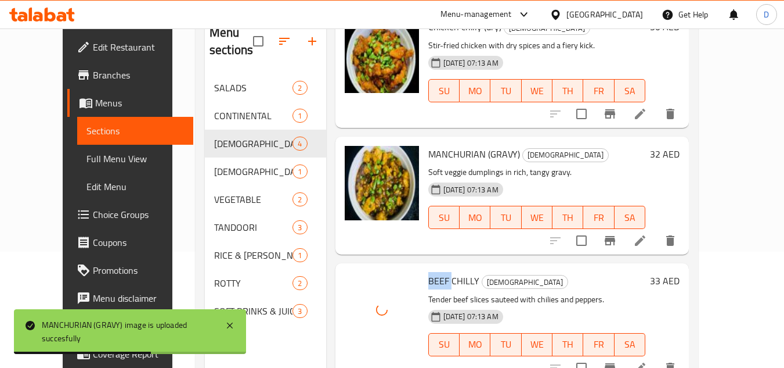
scroll to position [163, 0]
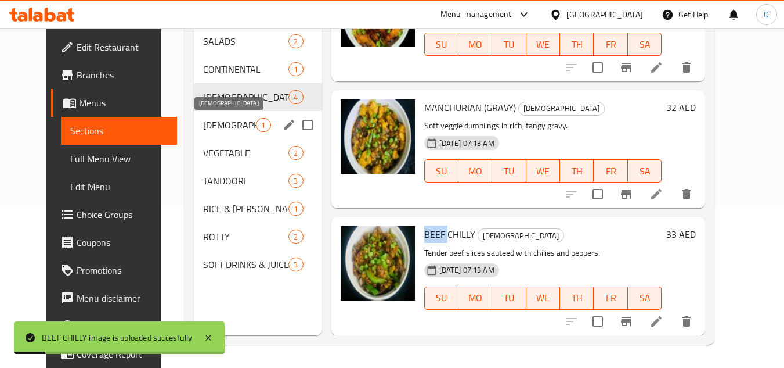
click at [204, 128] on span "[DEMOGRAPHIC_DATA]" at bounding box center [229, 125] width 53 height 14
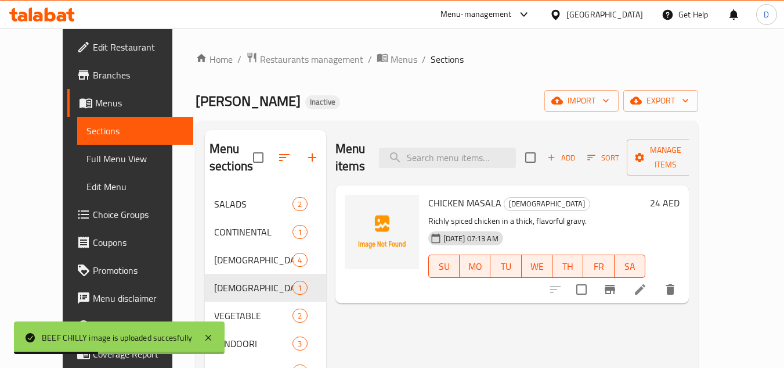
click at [478, 194] on span "CHICKEN MASALA" at bounding box center [464, 202] width 73 height 17
copy h6 "MASALA"
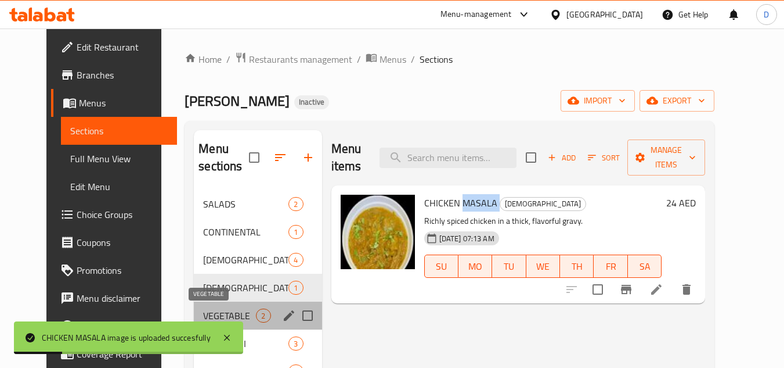
click at [203, 316] on span "VEGETABLE" at bounding box center [229, 315] width 53 height 14
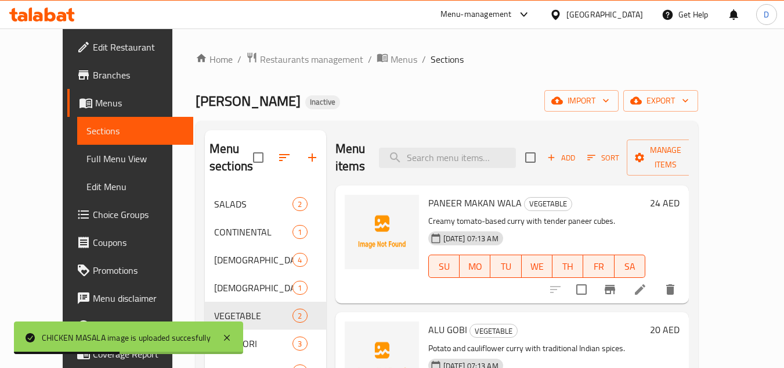
click at [431, 194] on span "PANEER MAKAN WALA" at bounding box center [474, 202] width 93 height 17
copy h6 "PANEER MAKAN WALA"
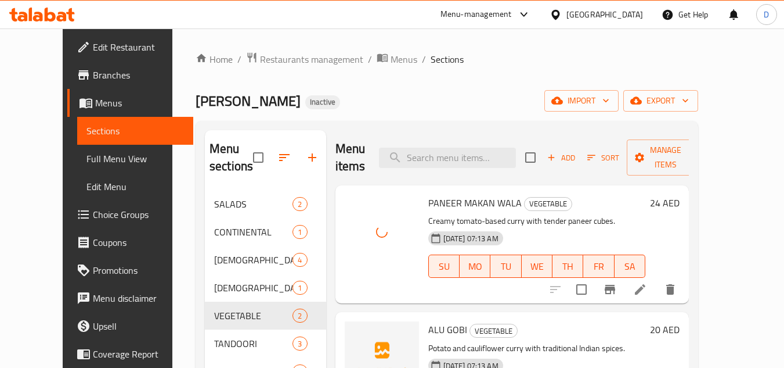
click at [428, 321] on span "ALU GOBI" at bounding box center [447, 329] width 39 height 17
copy h6 "ALU GOBI"
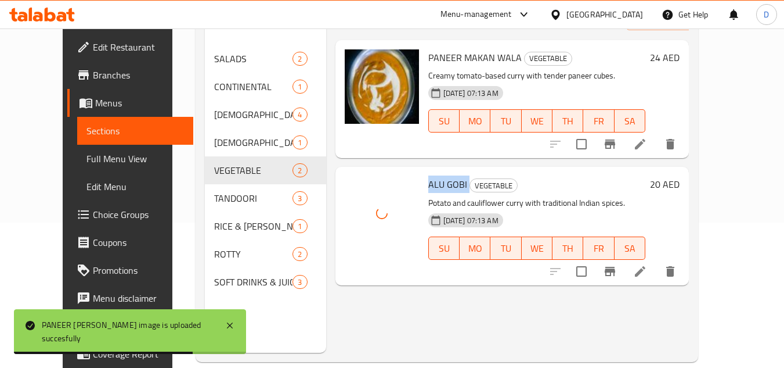
scroll to position [163, 0]
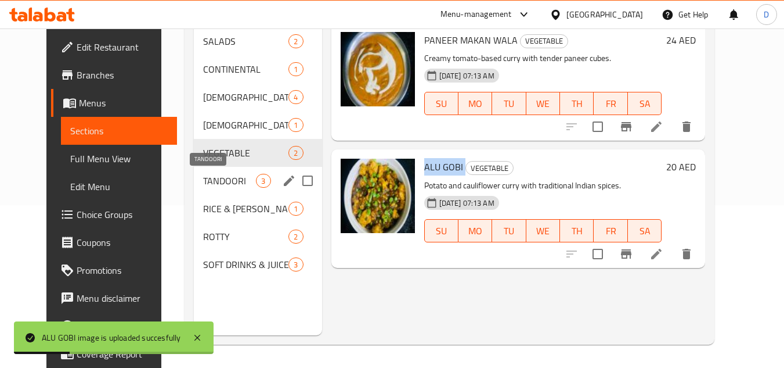
click at [203, 186] on span "TANDOORI" at bounding box center [229, 181] width 53 height 14
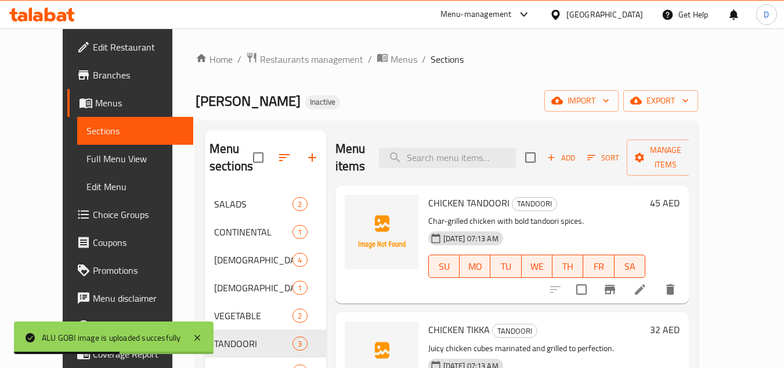
click at [428, 204] on span "CHICKEN TANDOORI" at bounding box center [468, 202] width 81 height 17
copy h6 "CHICKEN TANDOORI"
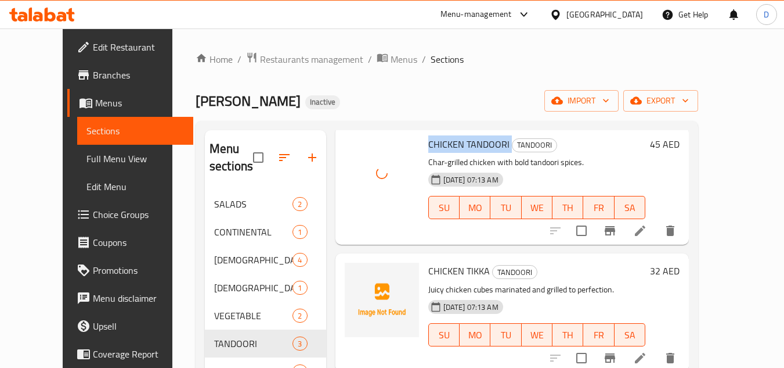
scroll to position [59, 0]
click at [466, 271] on span "CHICKEN TIKKA" at bounding box center [459, 269] width 62 height 17
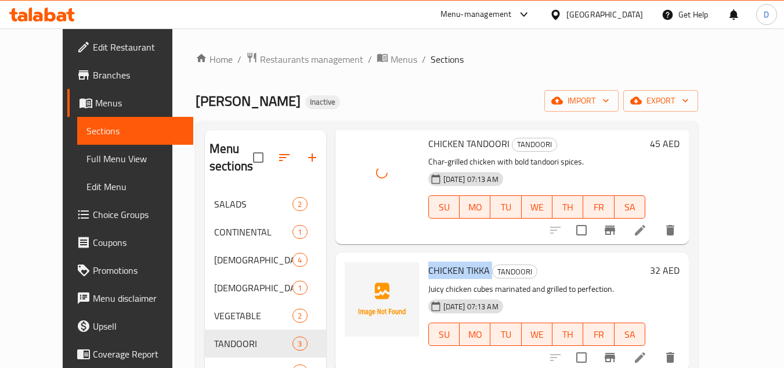
click at [466, 271] on span "CHICKEN TIKKA" at bounding box center [459, 269] width 62 height 17
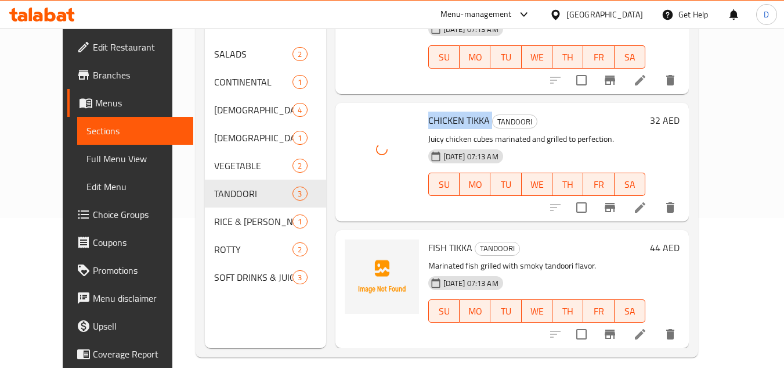
scroll to position [163, 0]
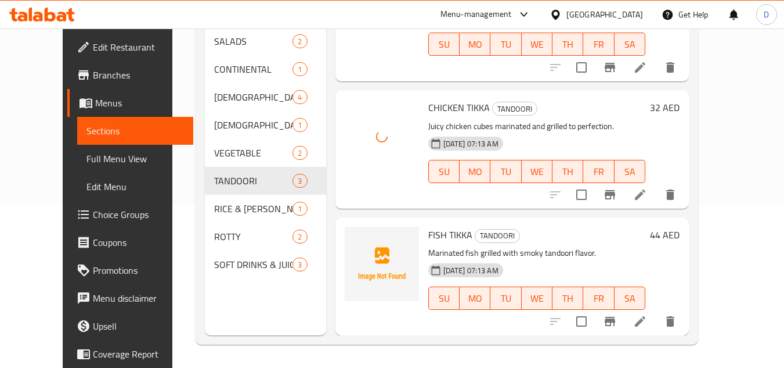
click at [448, 231] on span "FISH TIKKA" at bounding box center [450, 234] width 44 height 17
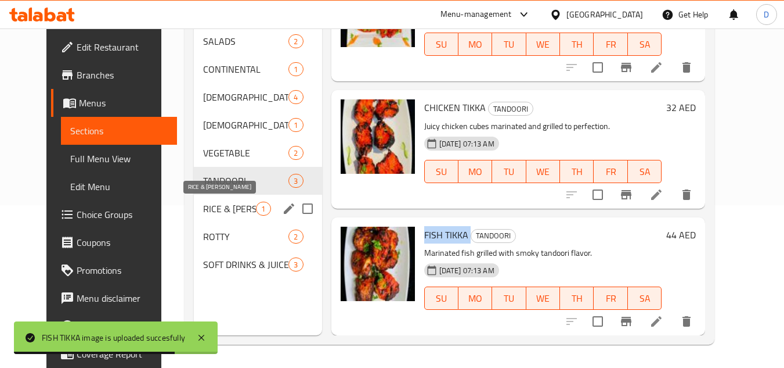
click at [203, 206] on span "RICE & [PERSON_NAME]" at bounding box center [229, 208] width 53 height 14
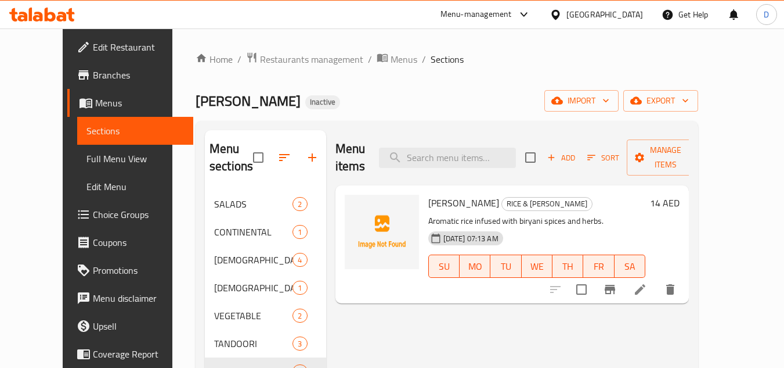
click at [439, 194] on span "[PERSON_NAME]" at bounding box center [463, 202] width 71 height 17
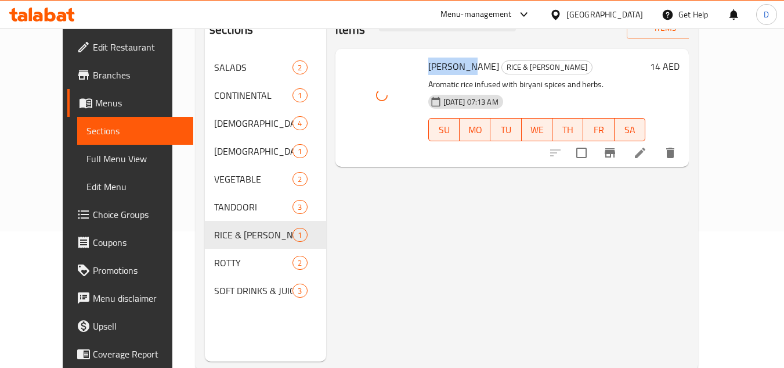
scroll to position [163, 0]
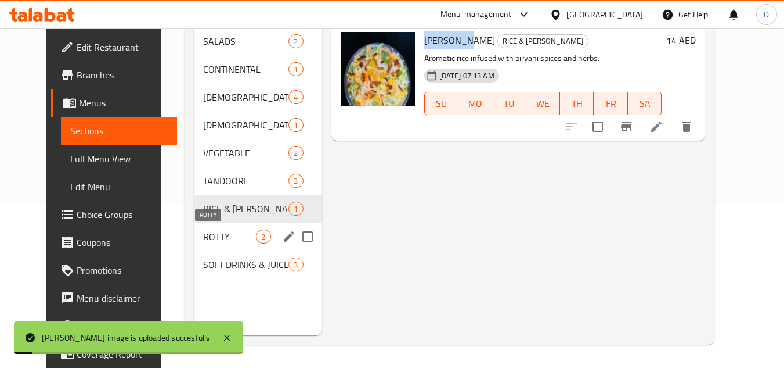
click at [203, 241] on span "ROTTY" at bounding box center [229, 236] width 53 height 14
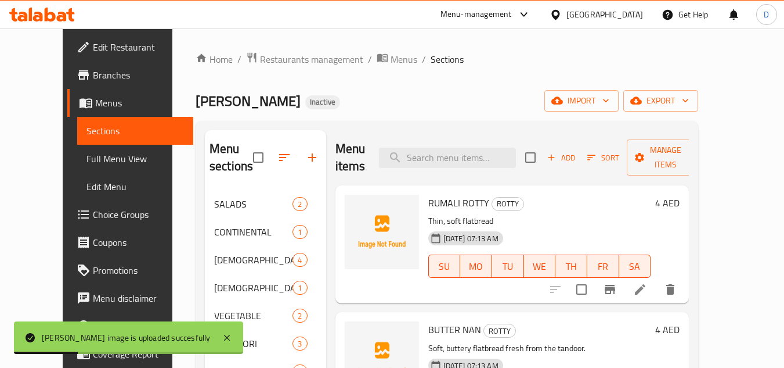
click at [428, 194] on span "RUMALI ROTTY" at bounding box center [458, 202] width 61 height 17
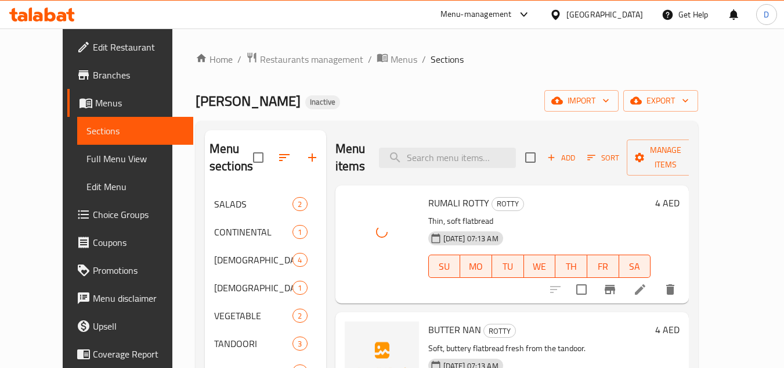
click at [437, 321] on span "BUTTER NAN" at bounding box center [454, 329] width 53 height 17
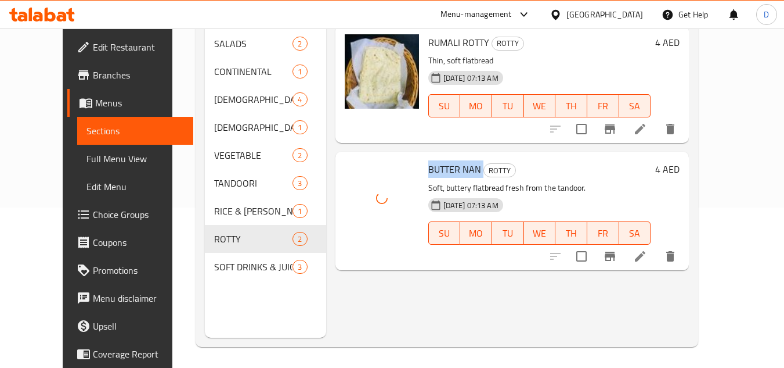
scroll to position [163, 0]
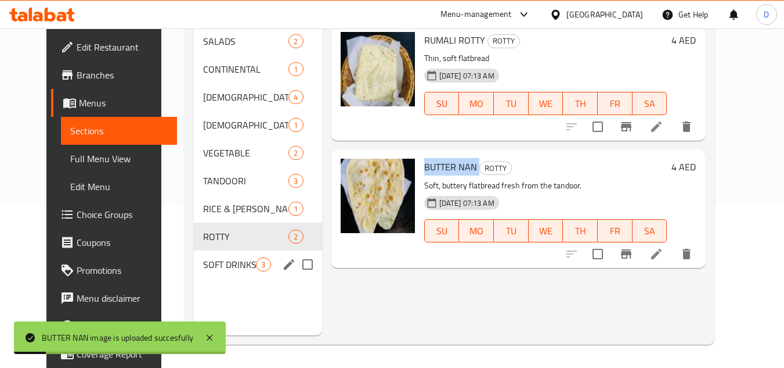
click at [222, 264] on span "SOFT DRINKS & JUICE" at bounding box center [229, 264] width 53 height 14
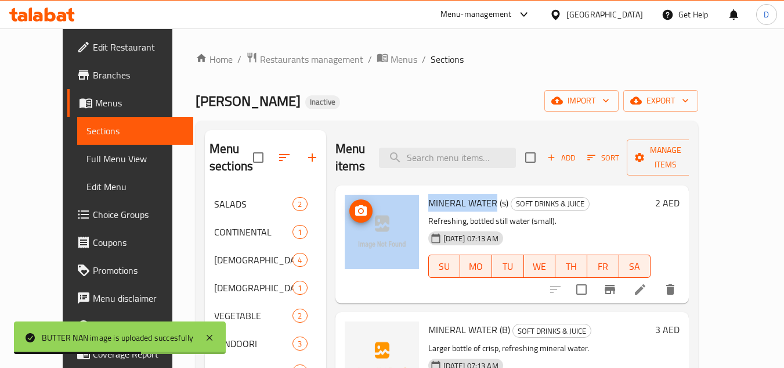
drag, startPoint x: 480, startPoint y: 206, endPoint x: 398, endPoint y: 203, distance: 81.4
click at [398, 203] on div "MINERAL WATER (s) SOFT DRINKS & JUICE Refreshing, bottled still water (small). …" at bounding box center [512, 244] width 345 height 109
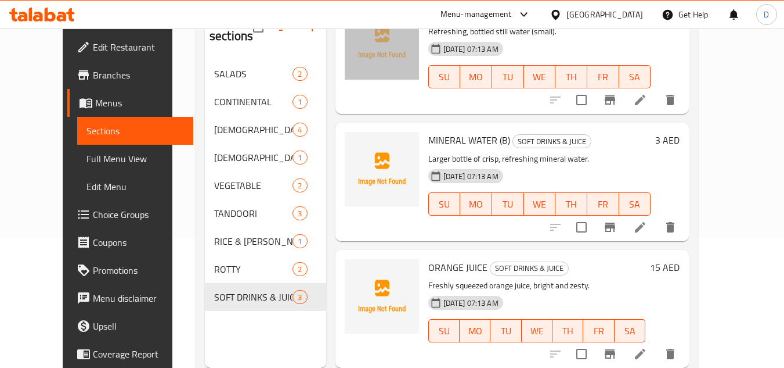
scroll to position [163, 0]
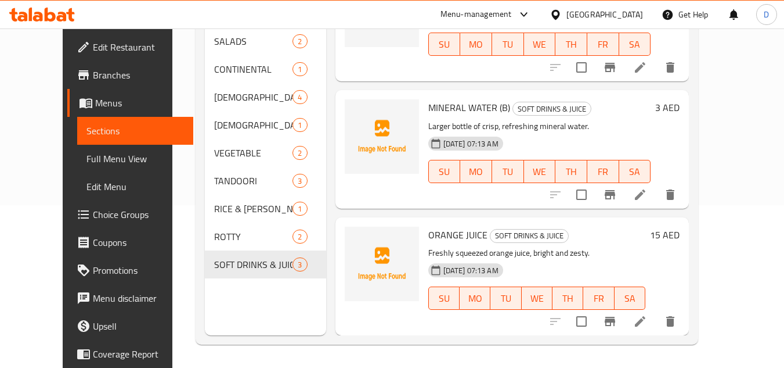
click at [435, 239] on span "ORANGE JUICE" at bounding box center [457, 234] width 59 height 17
click at [87, 159] on span "Full Menu View" at bounding box center [136, 159] width 98 height 14
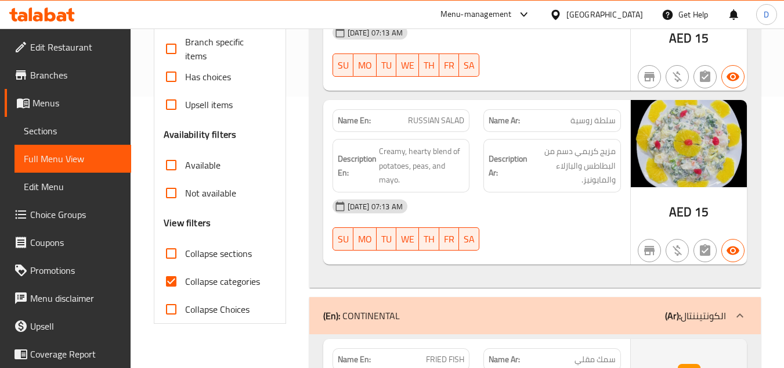
scroll to position [279, 0]
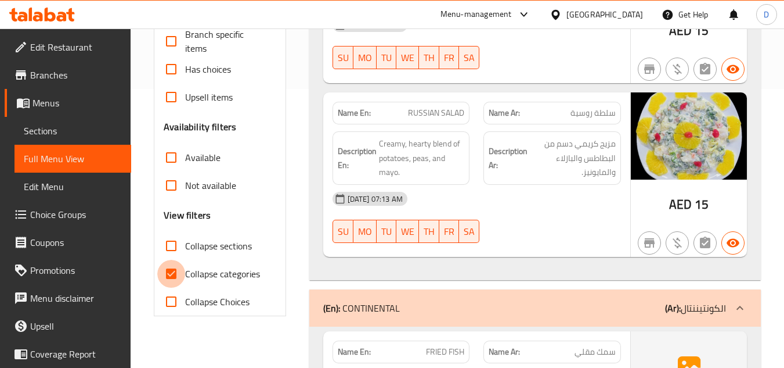
click at [171, 273] on input "Collapse categories" at bounding box center [171, 274] width 28 height 28
checkbox input "false"
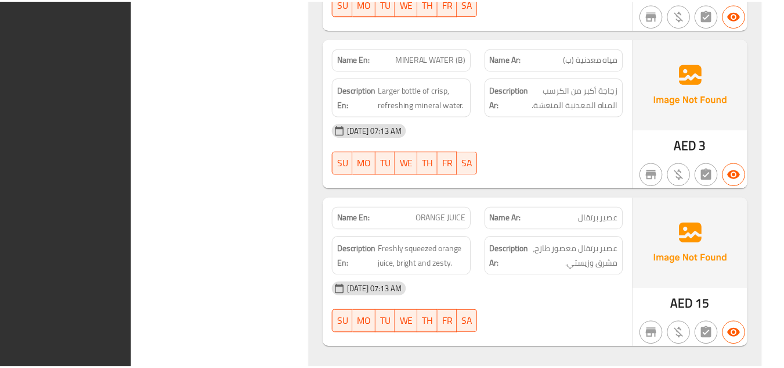
scroll to position [3524, 0]
